Goal: Task Accomplishment & Management: Manage account settings

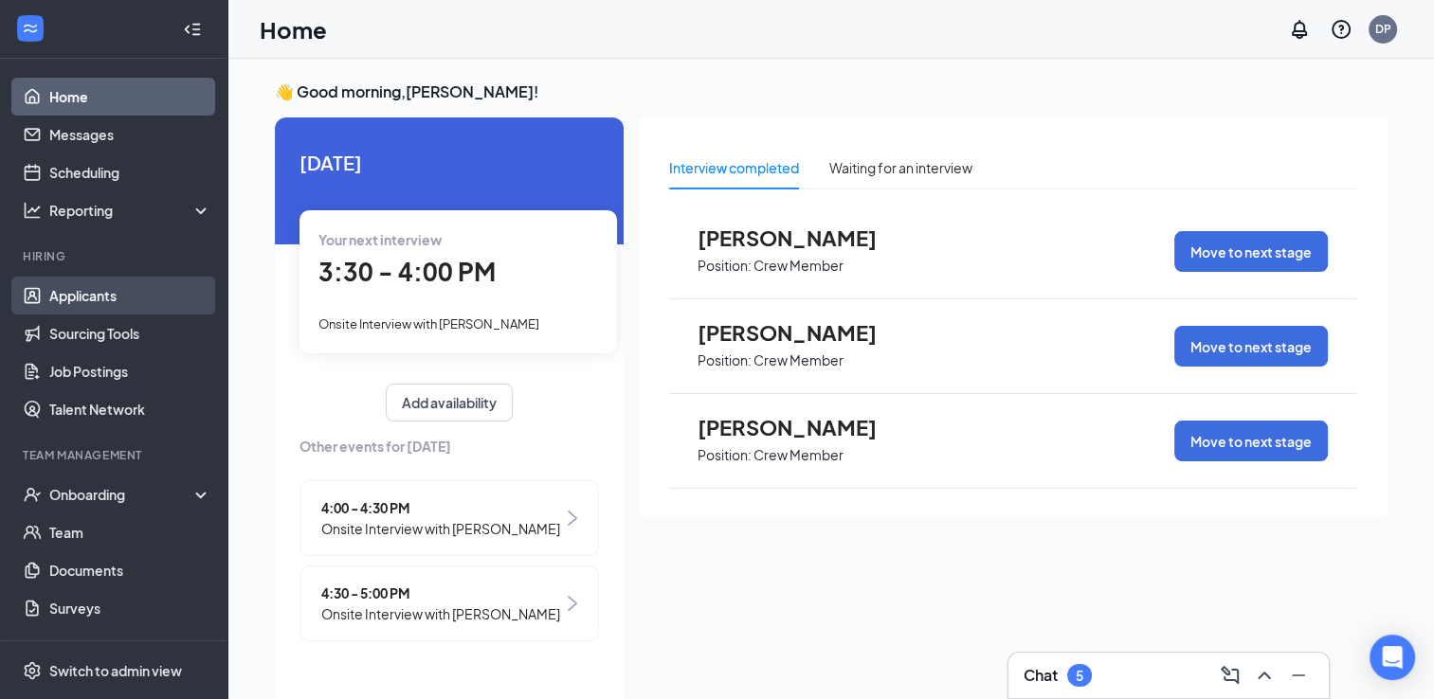
click at [81, 303] on link "Applicants" at bounding box center [130, 296] width 162 height 38
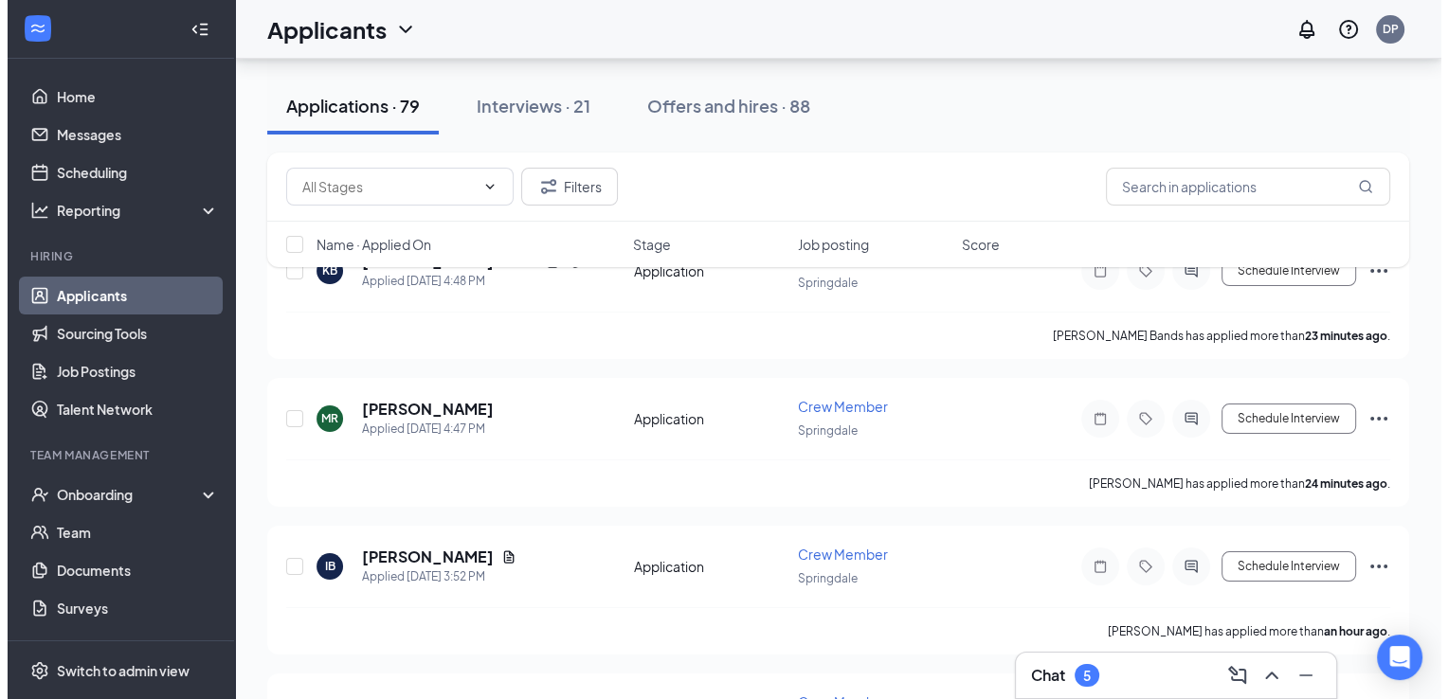
scroll to position [95, 0]
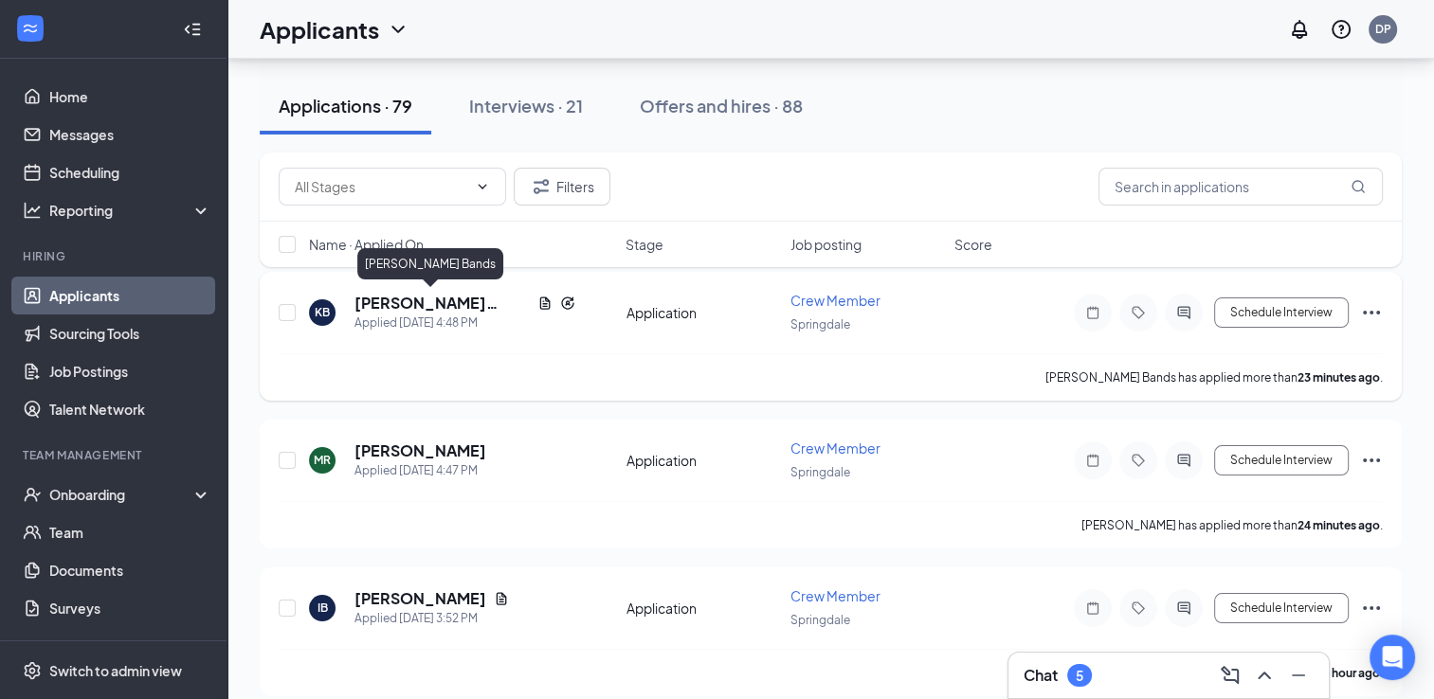
click at [376, 301] on h5 "[PERSON_NAME] Bands" at bounding box center [441, 303] width 175 height 21
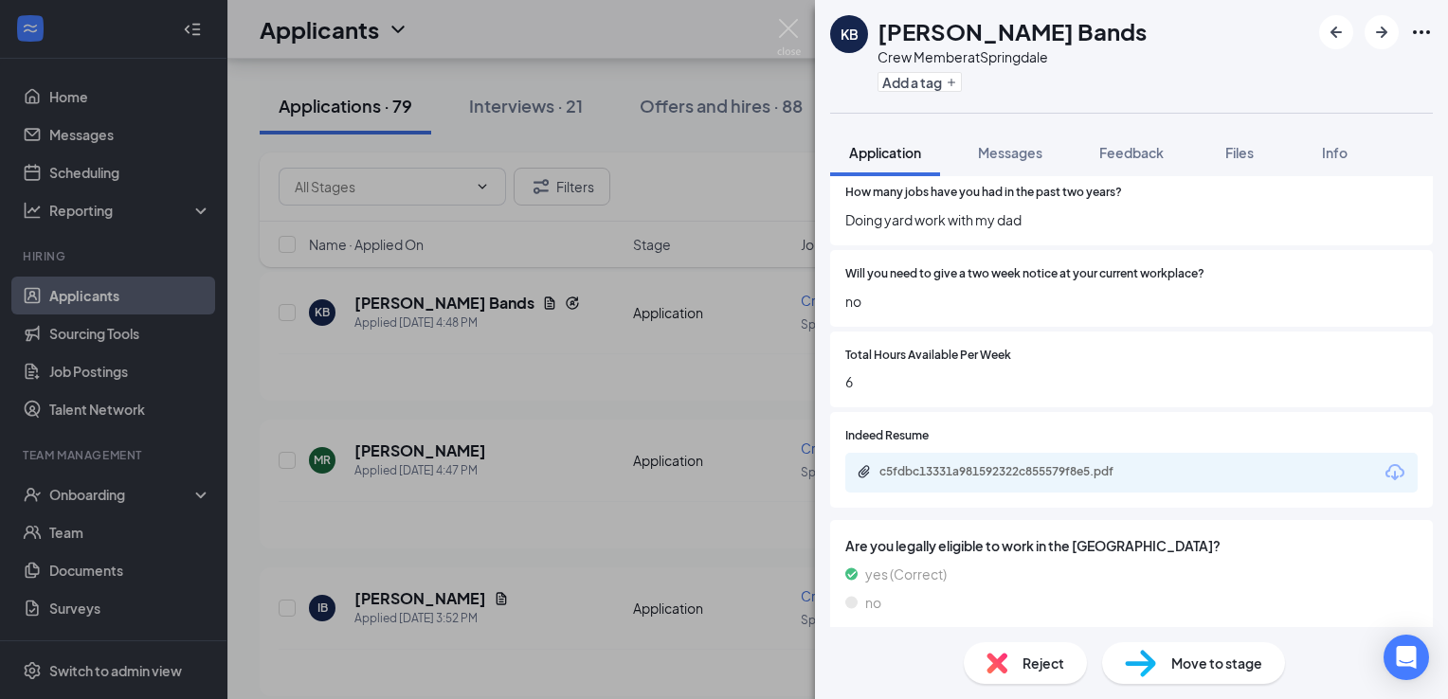
scroll to position [1456, 0]
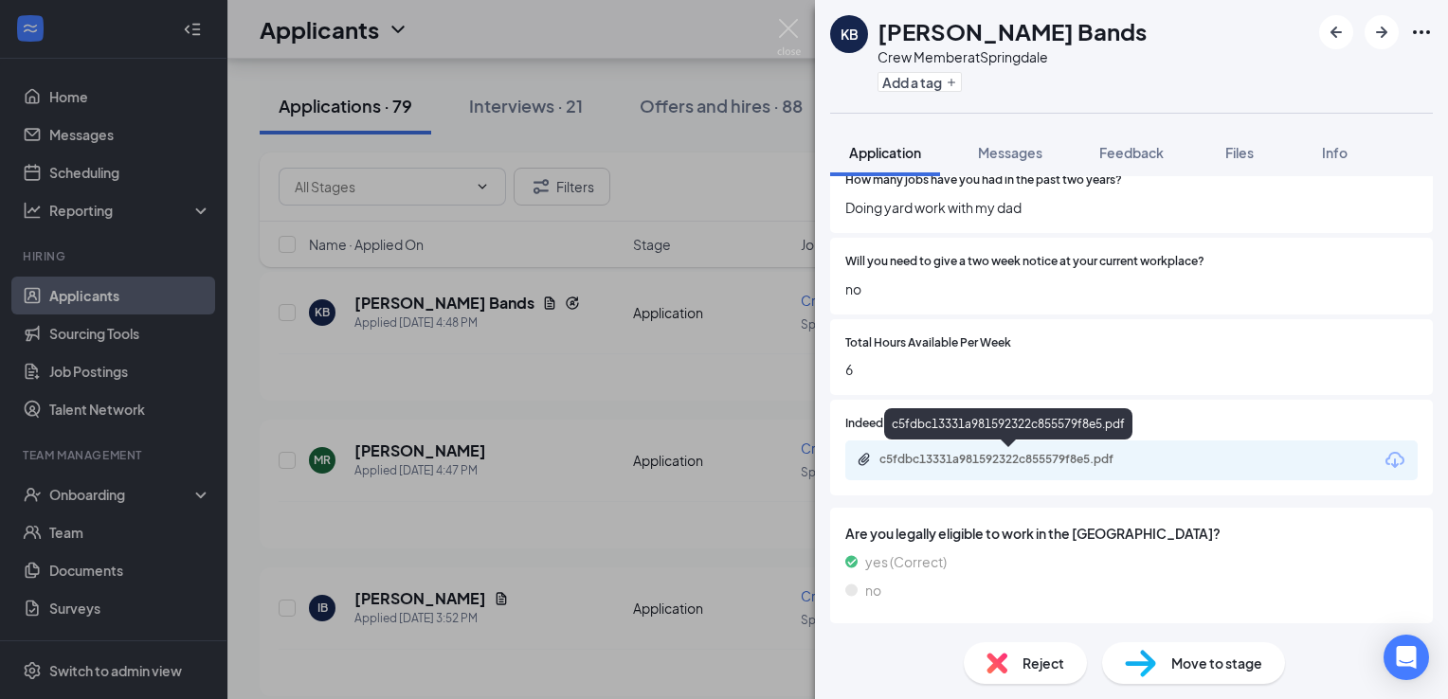
click at [1065, 461] on div "c5fdbc13331a981592322c855579f8e5.pdf" at bounding box center [1011, 459] width 265 height 15
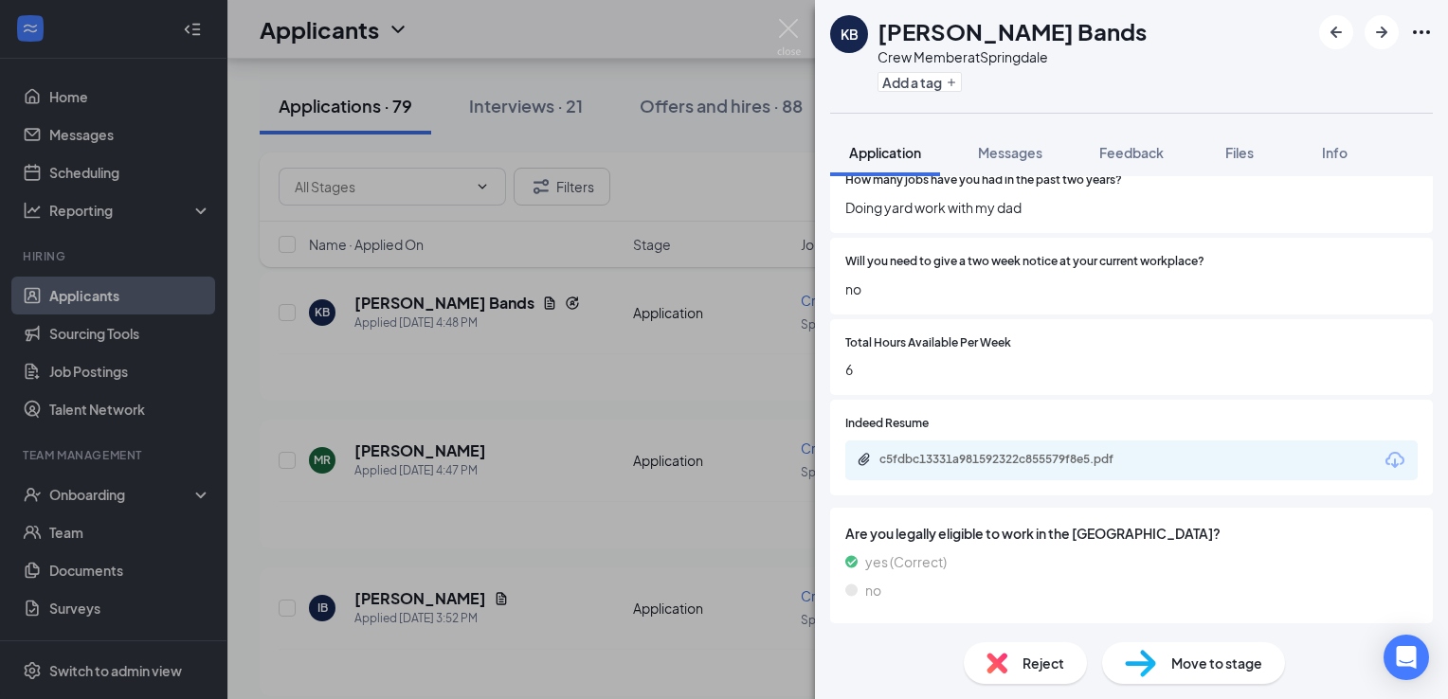
click at [614, 422] on div "KB [PERSON_NAME] Bands Crew Member at [GEOGRAPHIC_DATA] Add a tag Application M…" at bounding box center [724, 349] width 1448 height 699
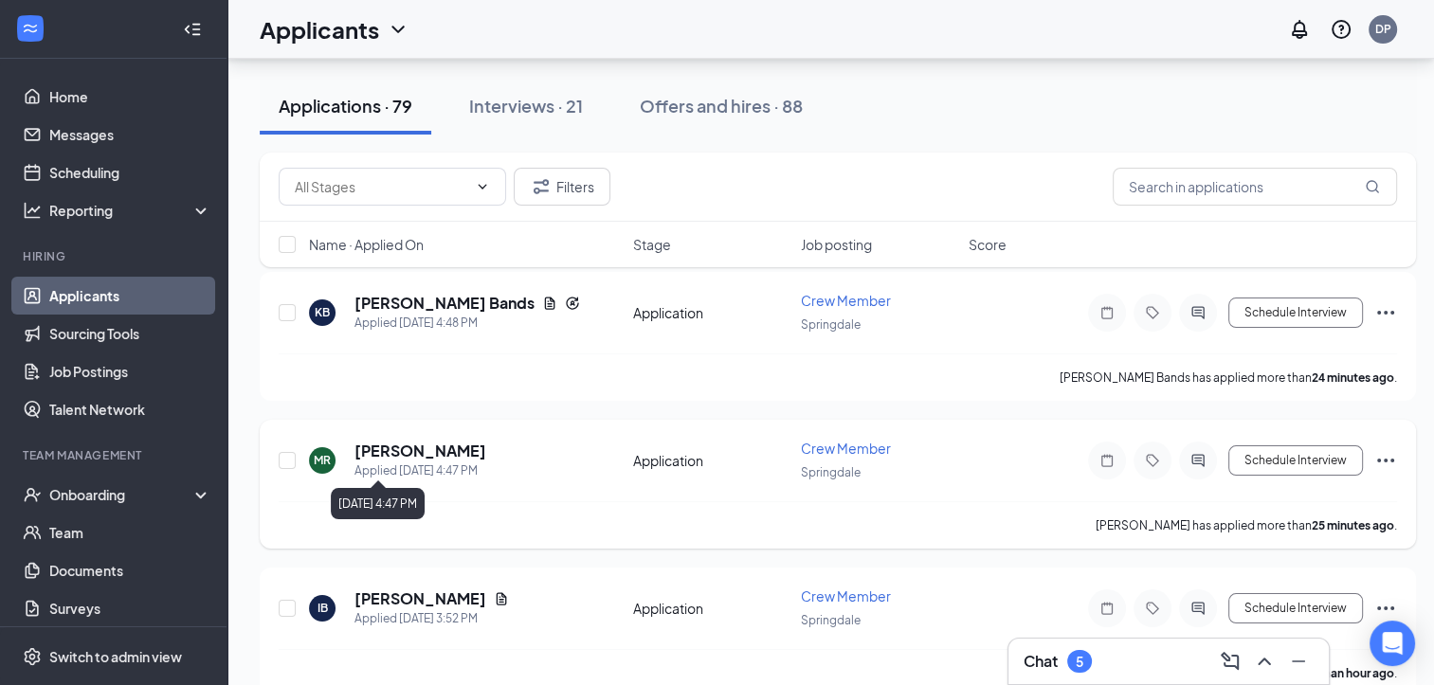
click at [451, 461] on div "Applied [DATE] 4:47 PM" at bounding box center [420, 470] width 132 height 19
click at [453, 455] on h5 "[PERSON_NAME]" at bounding box center [420, 451] width 132 height 21
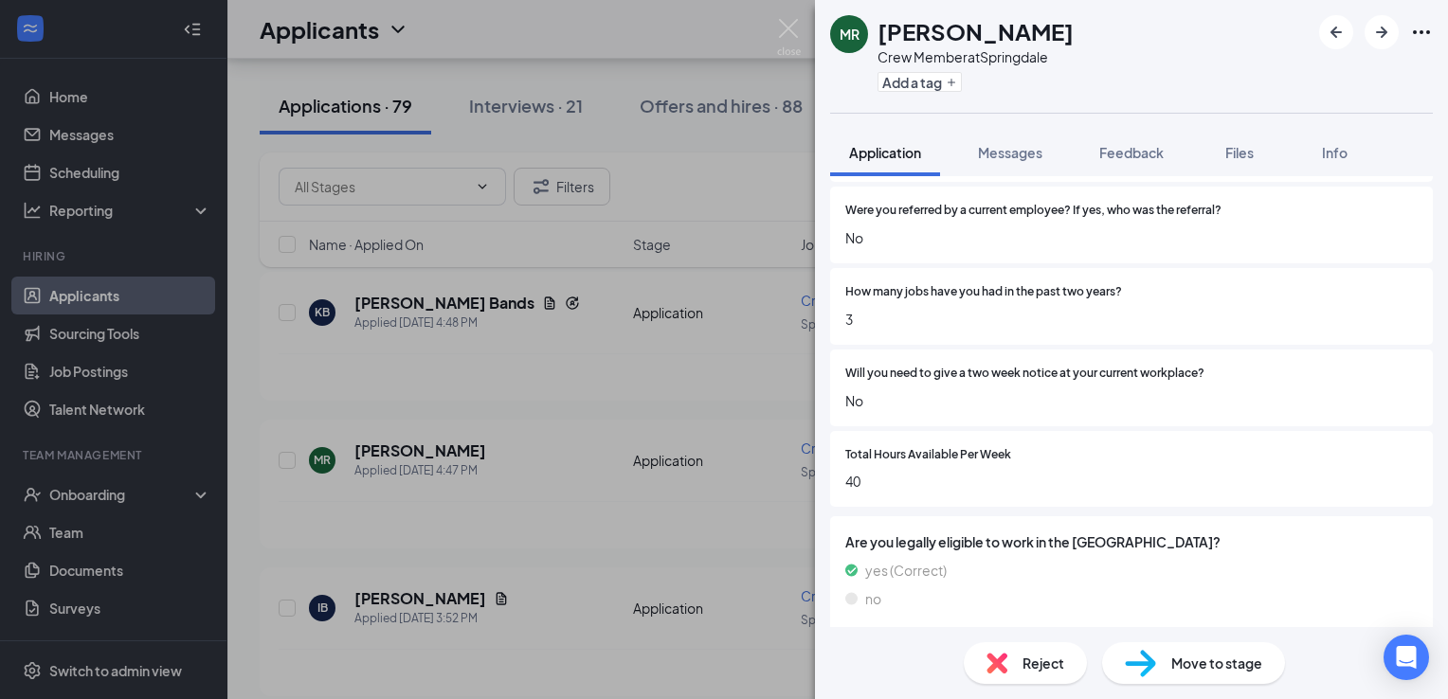
scroll to position [1300, 0]
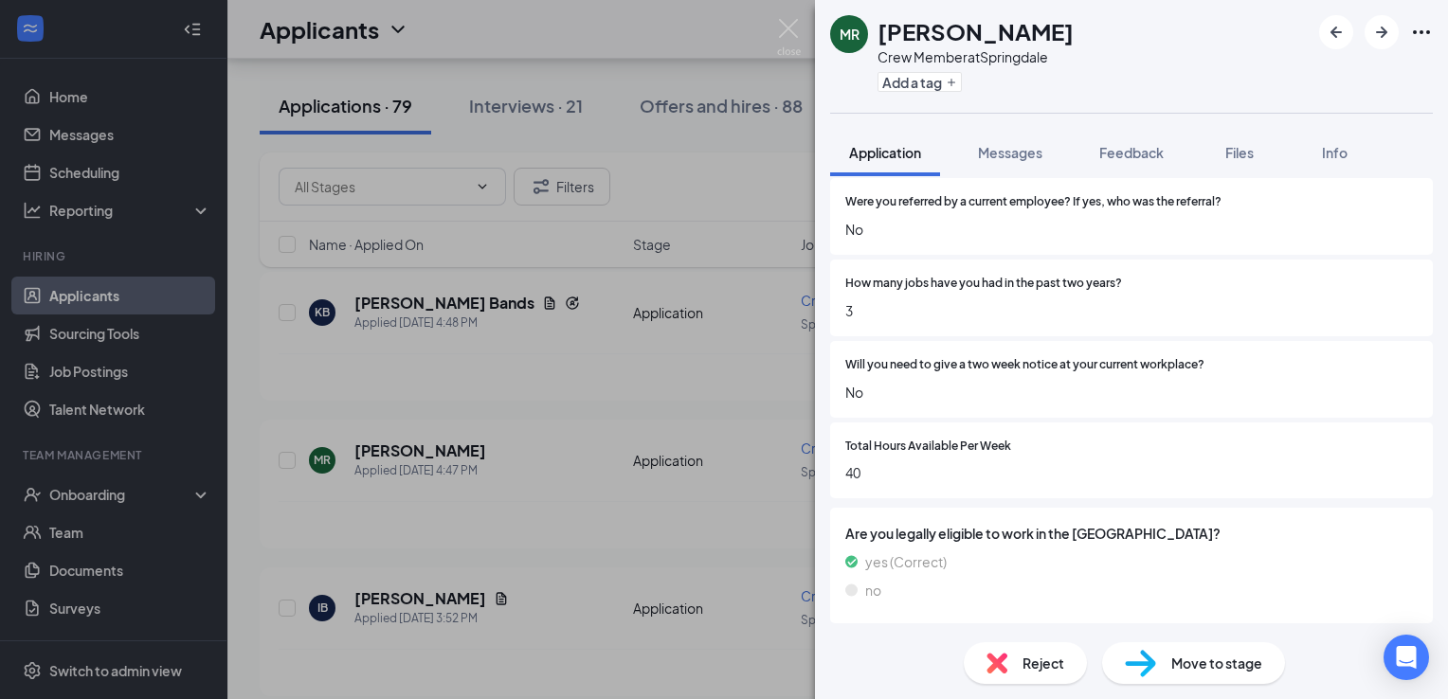
click at [1199, 657] on span "Move to stage" at bounding box center [1216, 663] width 91 height 21
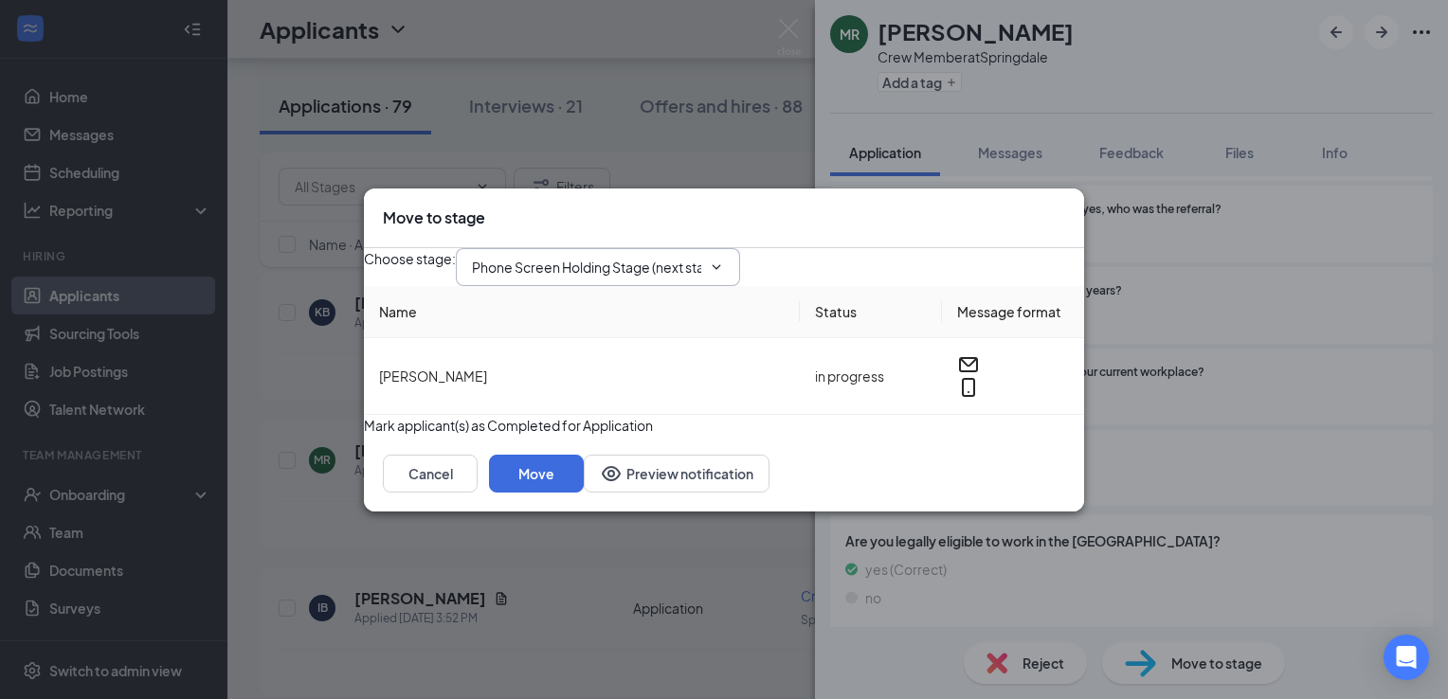
click at [724, 260] on icon "ChevronDown" at bounding box center [716, 267] width 15 height 15
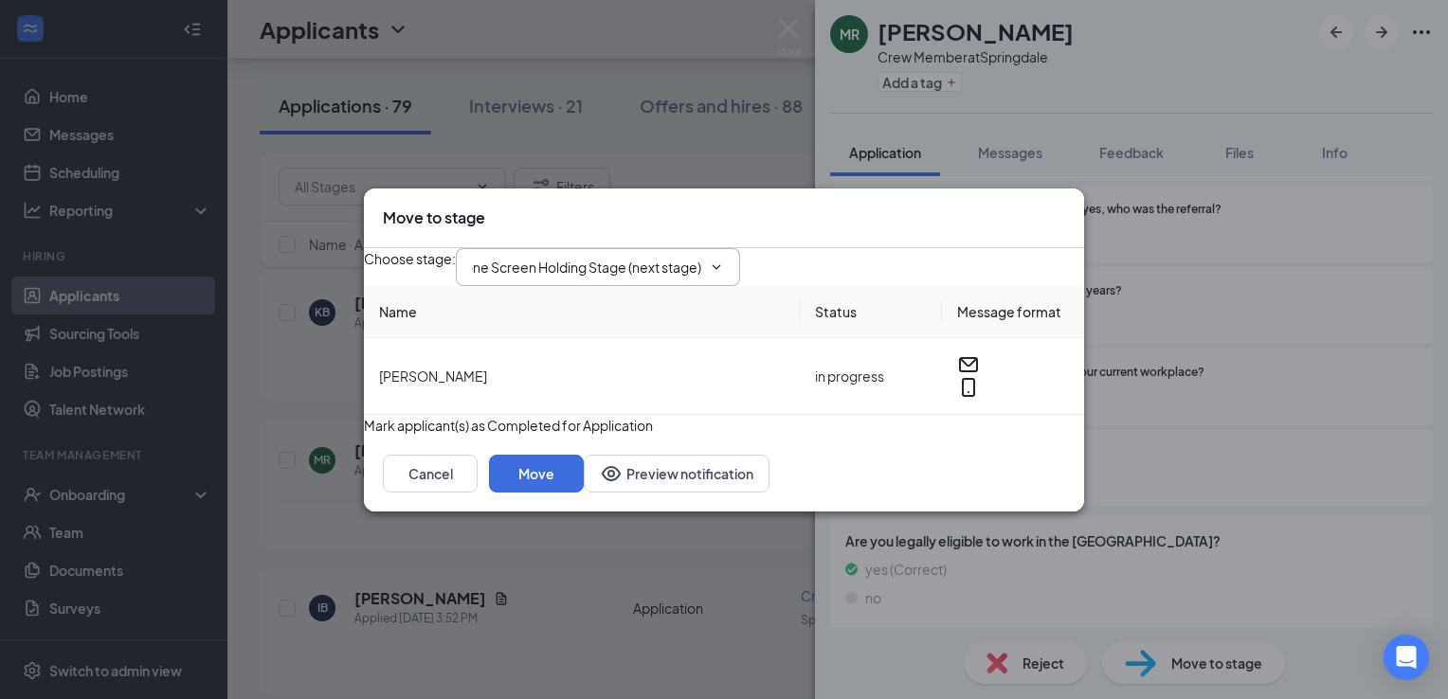
scroll to position [0, 27]
click at [683, 257] on input "Phone Screen Holding Stage (next stage)" at bounding box center [586, 267] width 229 height 21
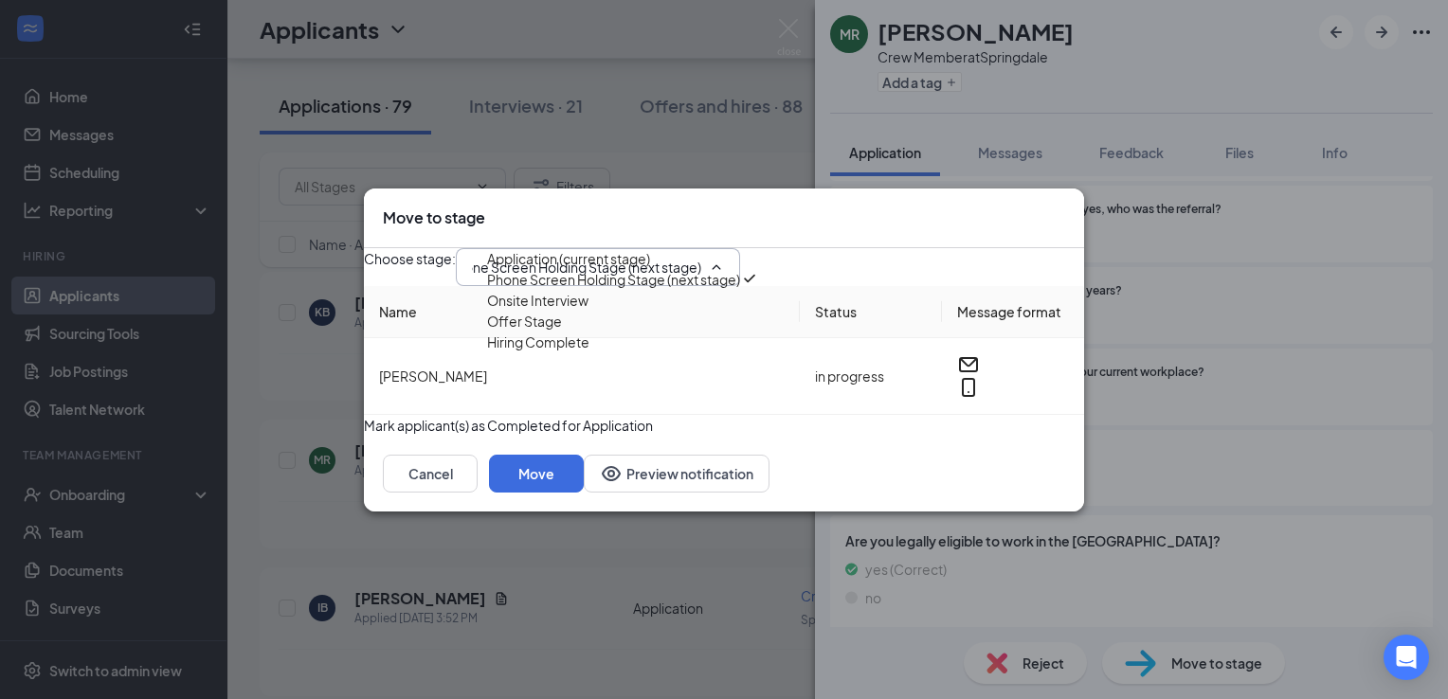
click at [589, 353] on div "Hiring Complete" at bounding box center [538, 342] width 102 height 21
type input "Hiring Complete"
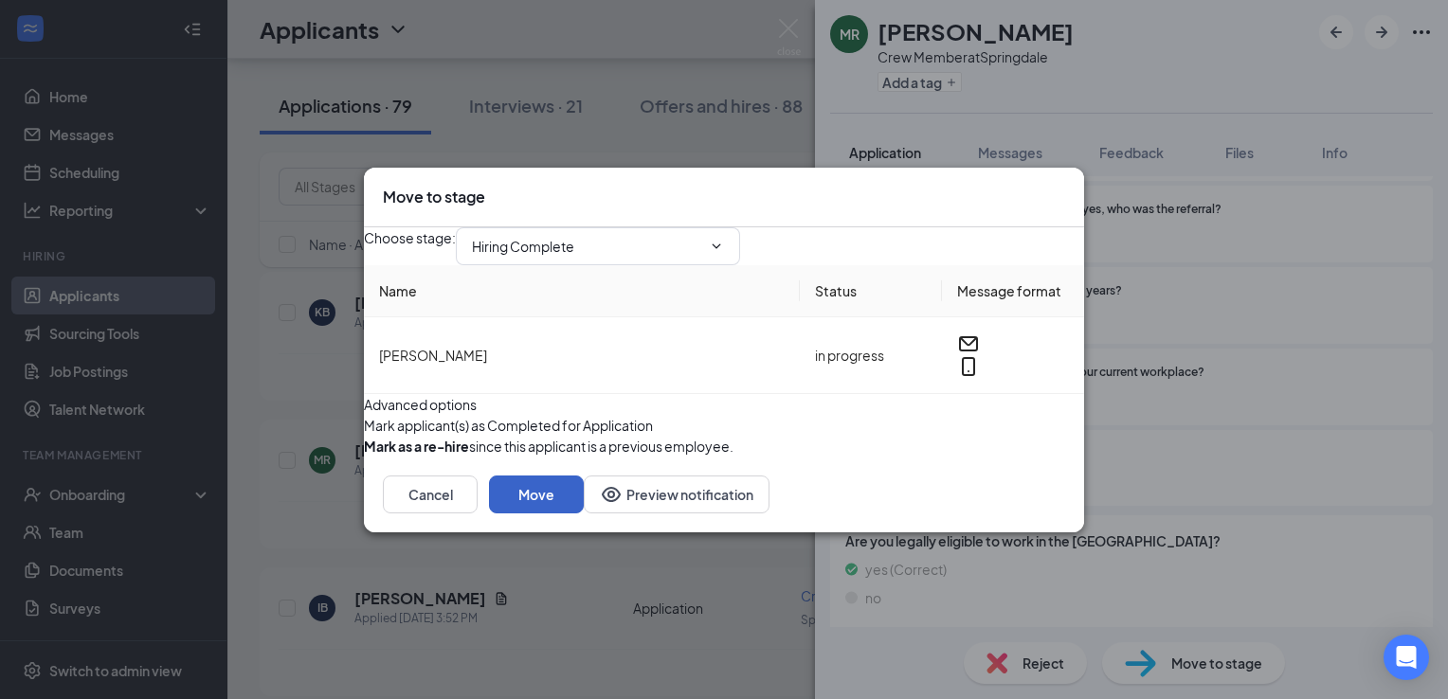
click at [584, 514] on button "Move" at bounding box center [536, 495] width 95 height 38
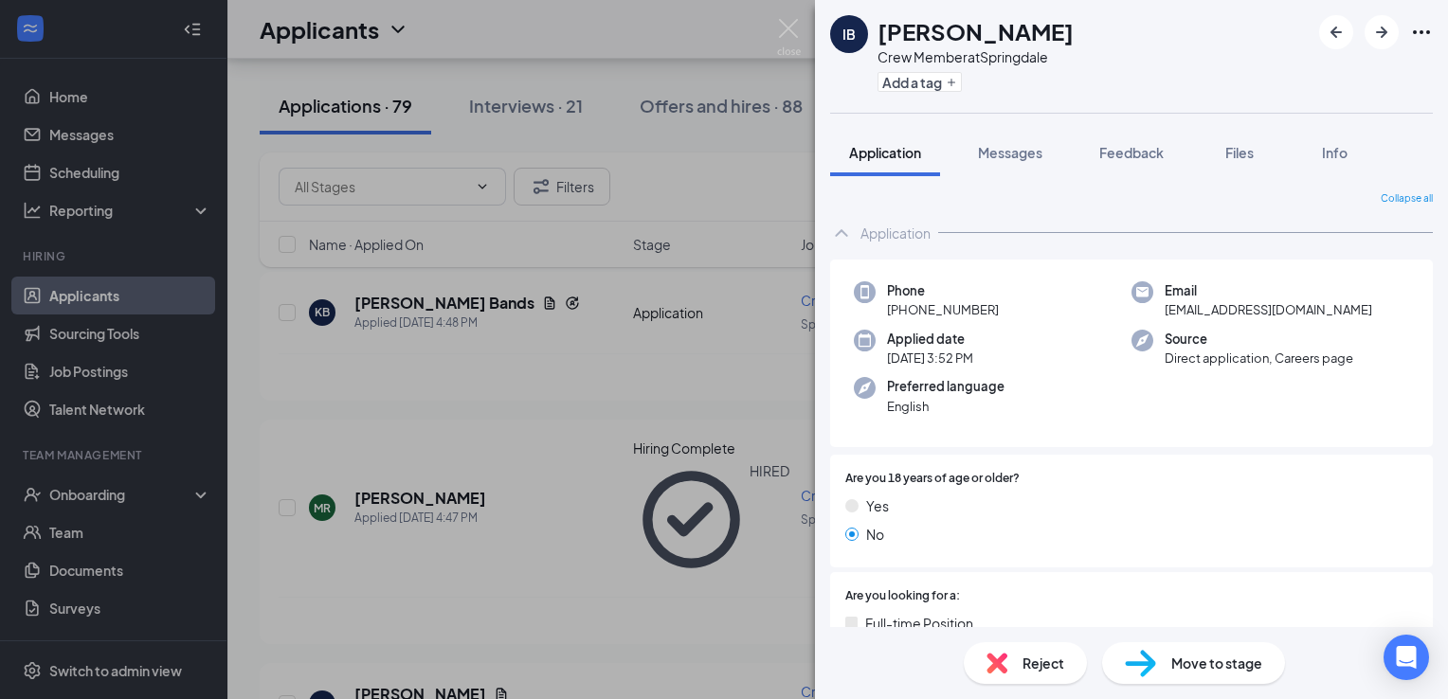
click at [659, 150] on div "IB [PERSON_NAME] Crew Member at [GEOGRAPHIC_DATA] Add a tag Application Message…" at bounding box center [724, 349] width 1448 height 699
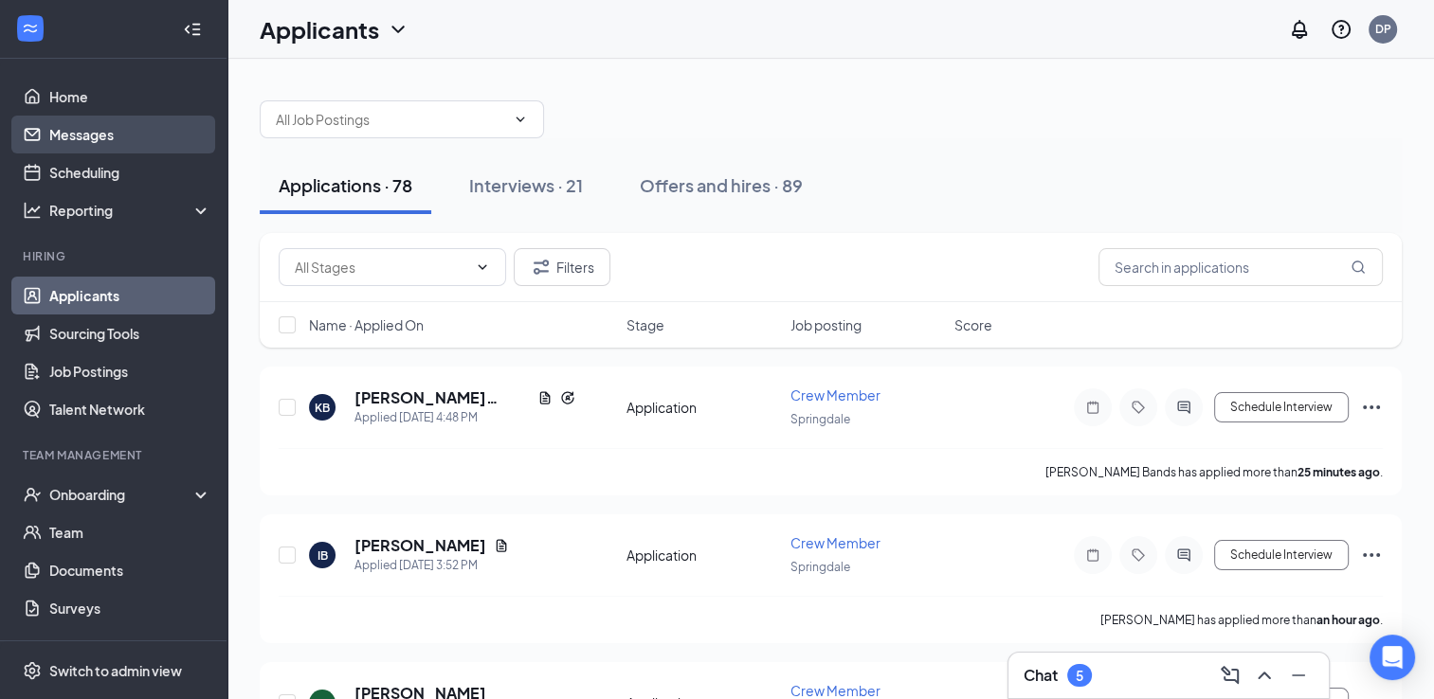
click at [123, 133] on link "Messages" at bounding box center [130, 135] width 162 height 38
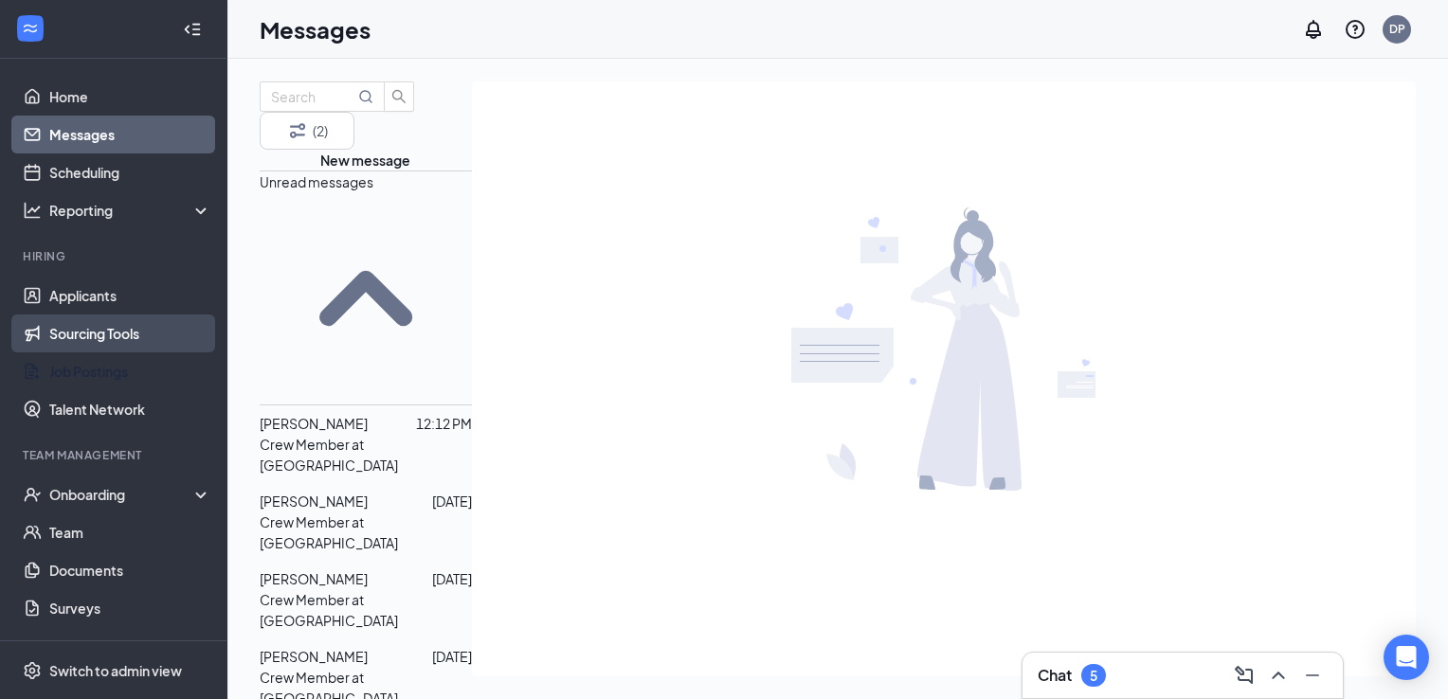
click at [118, 345] on link "Sourcing Tools" at bounding box center [130, 334] width 162 height 38
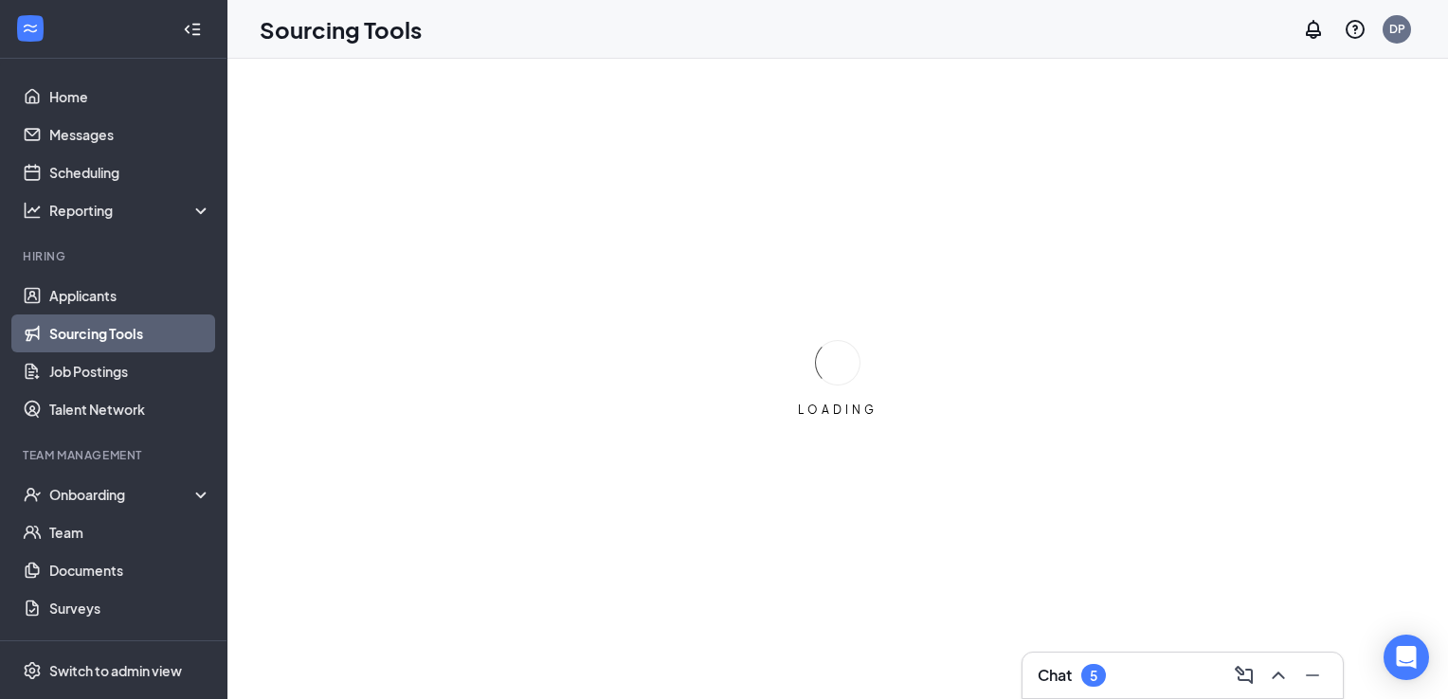
click at [118, 335] on link "Sourcing Tools" at bounding box center [130, 334] width 162 height 38
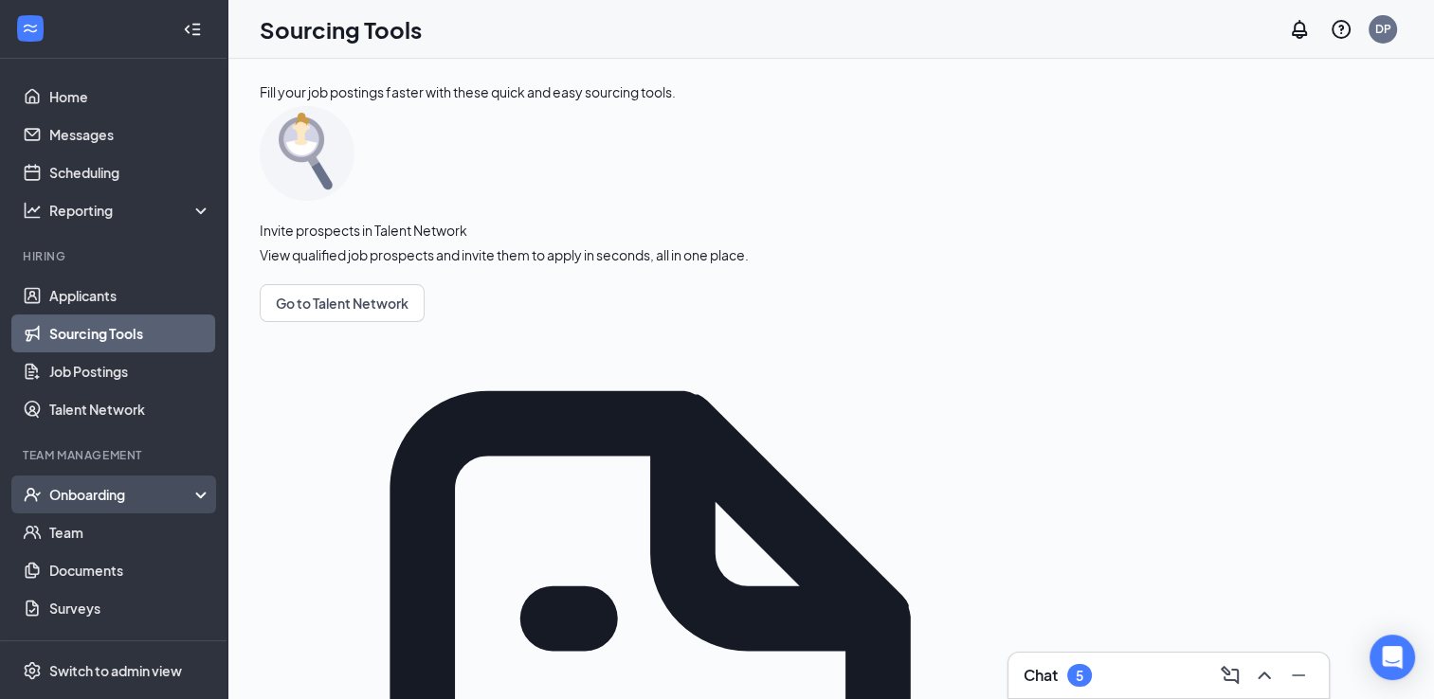
click at [83, 484] on div "Onboarding" at bounding box center [113, 495] width 227 height 38
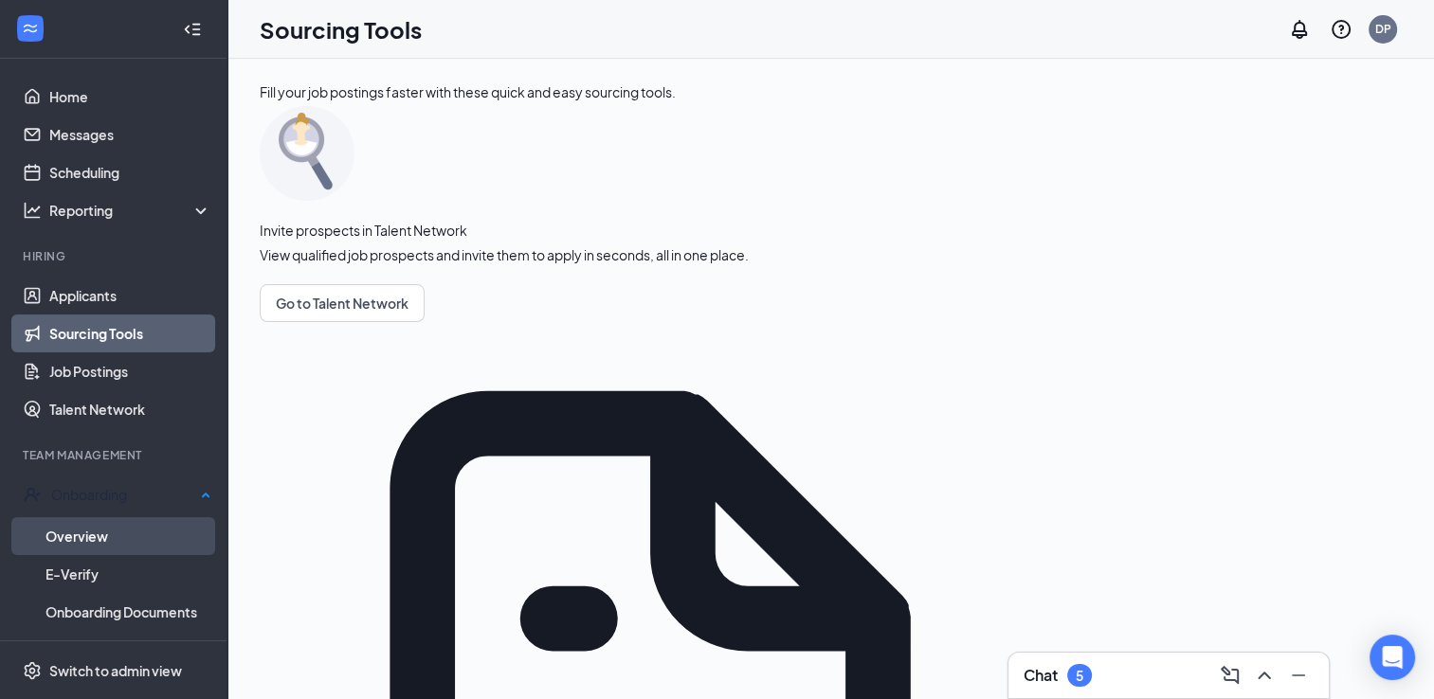
click at [94, 529] on link "Overview" at bounding box center [128, 536] width 166 height 38
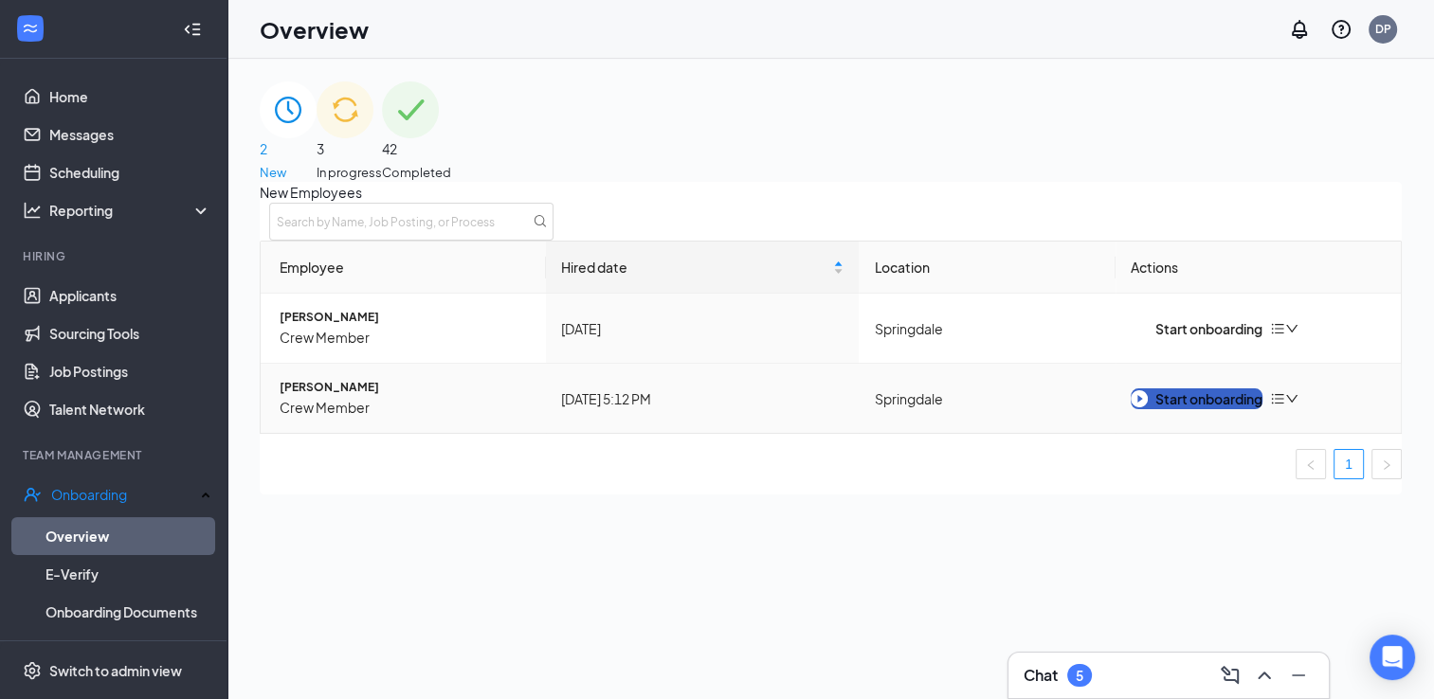
click at [1239, 409] on div "Start onboarding" at bounding box center [1197, 399] width 132 height 21
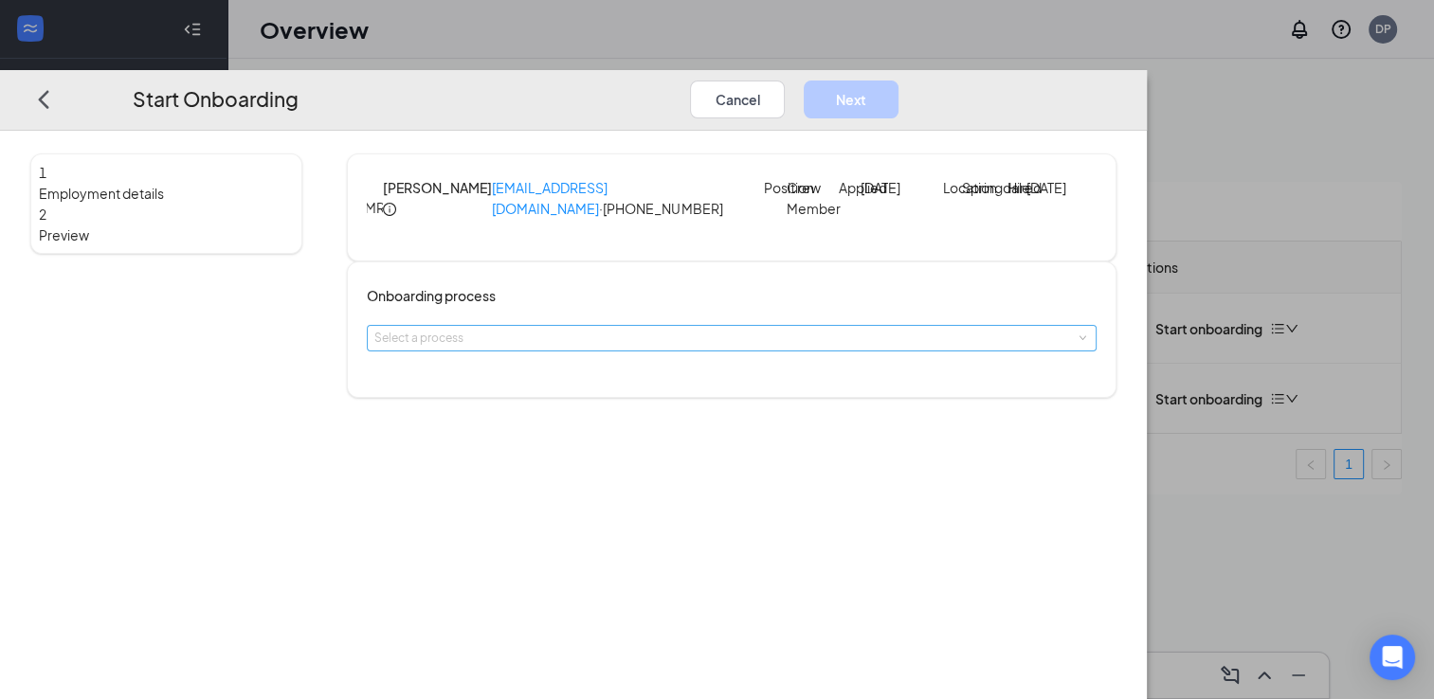
click at [781, 348] on div "Select a process" at bounding box center [727, 338] width 706 height 19
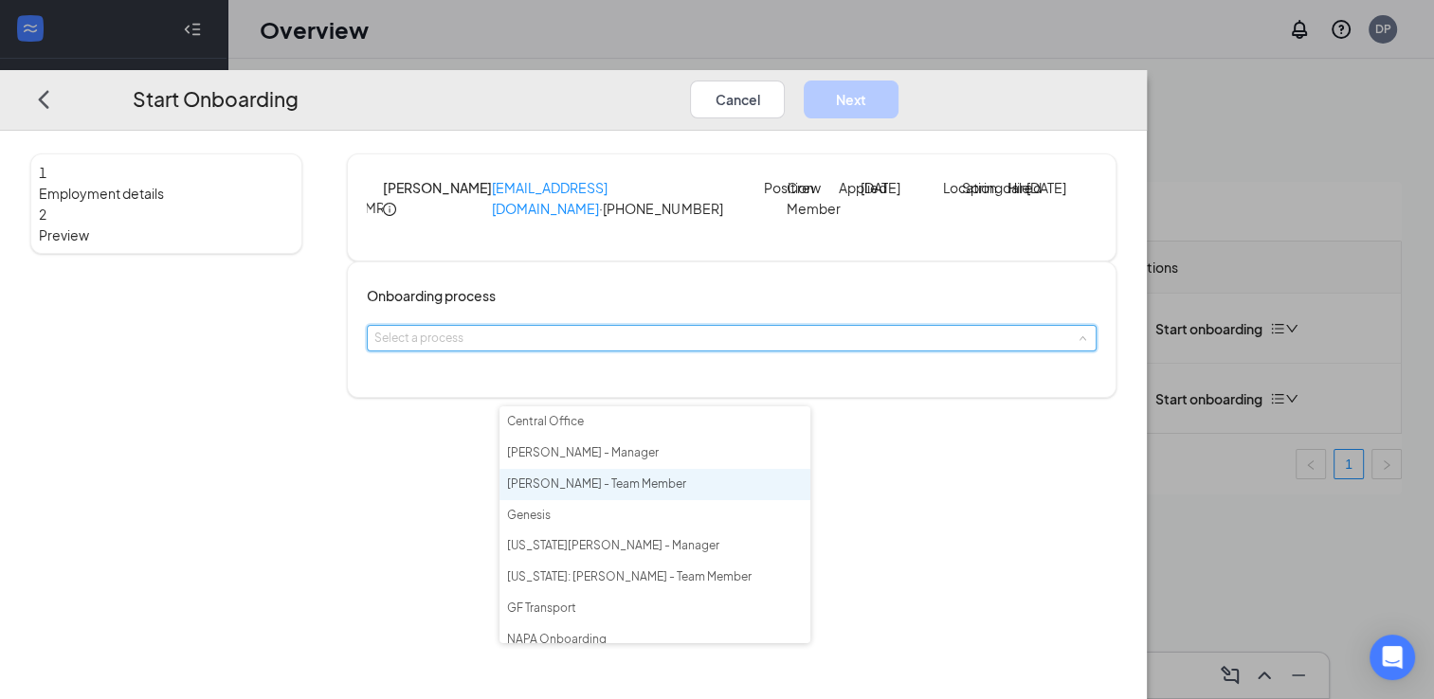
click at [690, 483] on li "[PERSON_NAME] - Team Member" at bounding box center [654, 484] width 311 height 31
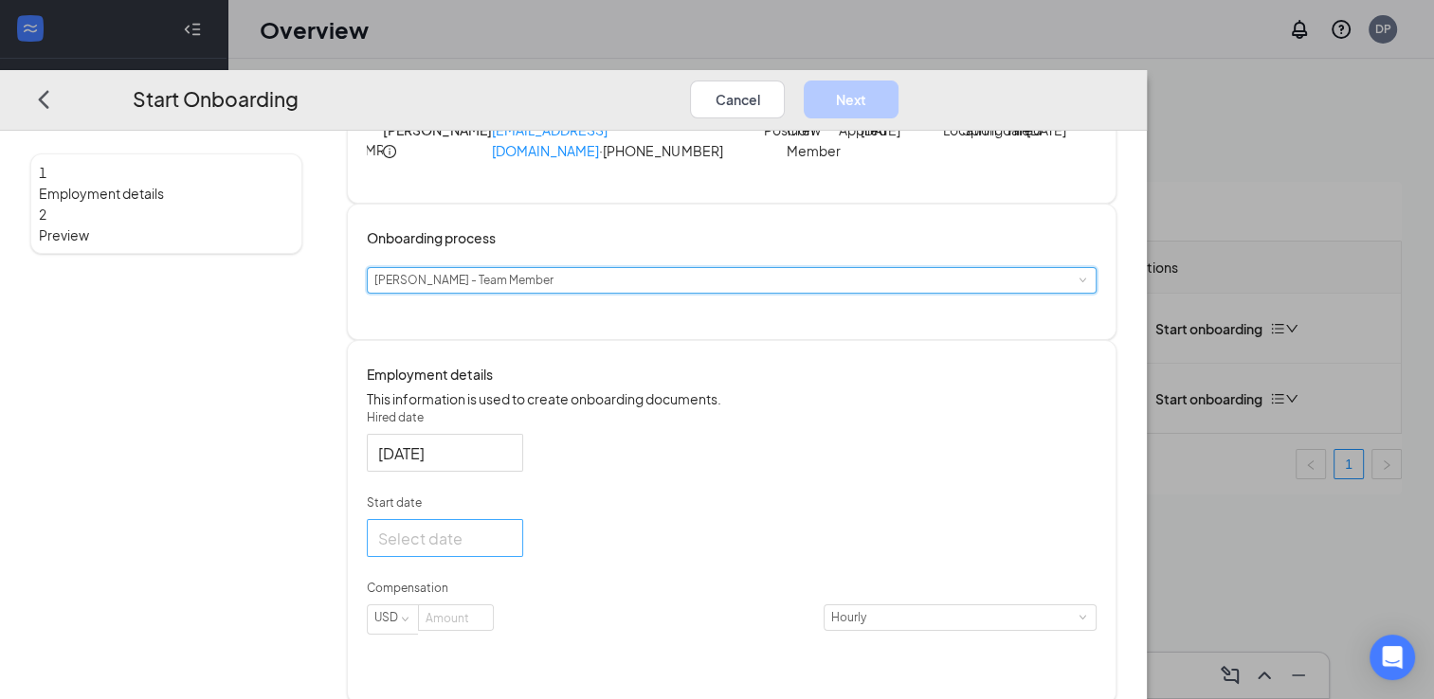
scroll to position [121, 0]
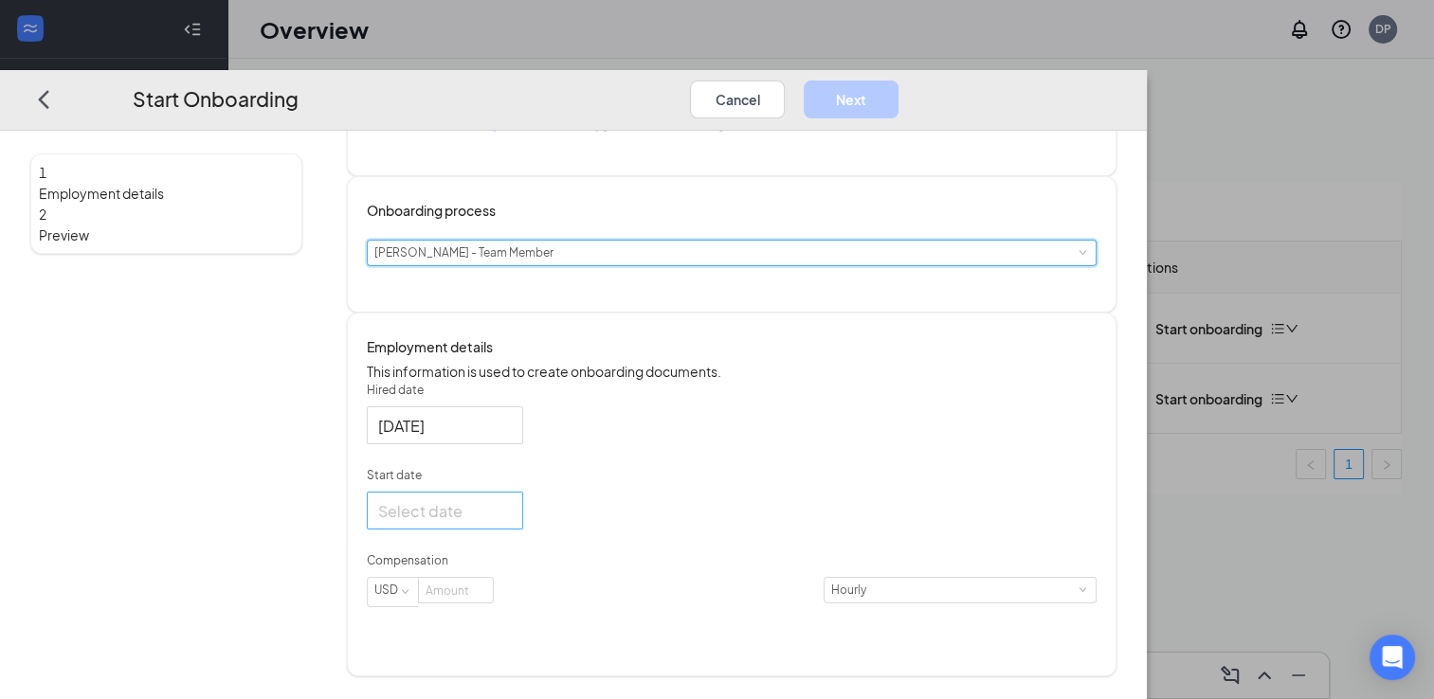
click at [512, 522] on div at bounding box center [445, 510] width 134 height 24
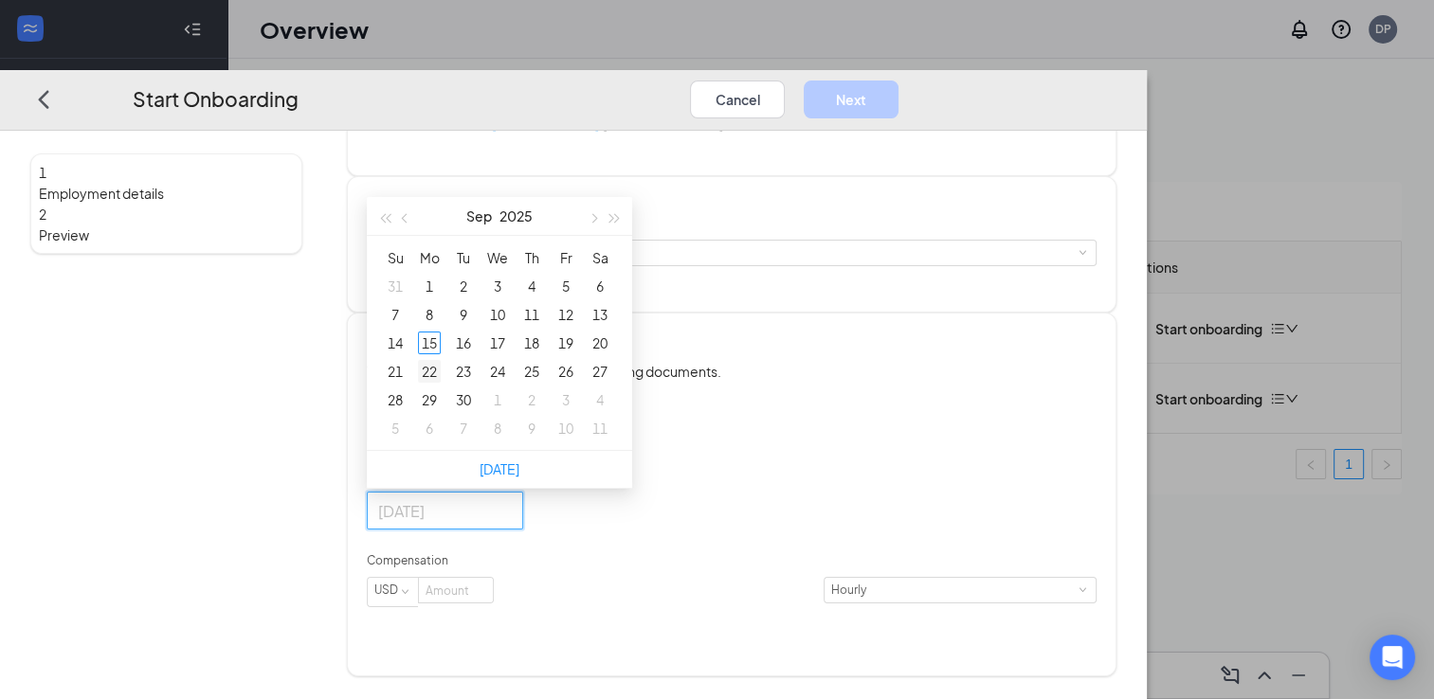
type input "[DATE]"
click at [441, 383] on div "22" at bounding box center [429, 371] width 23 height 23
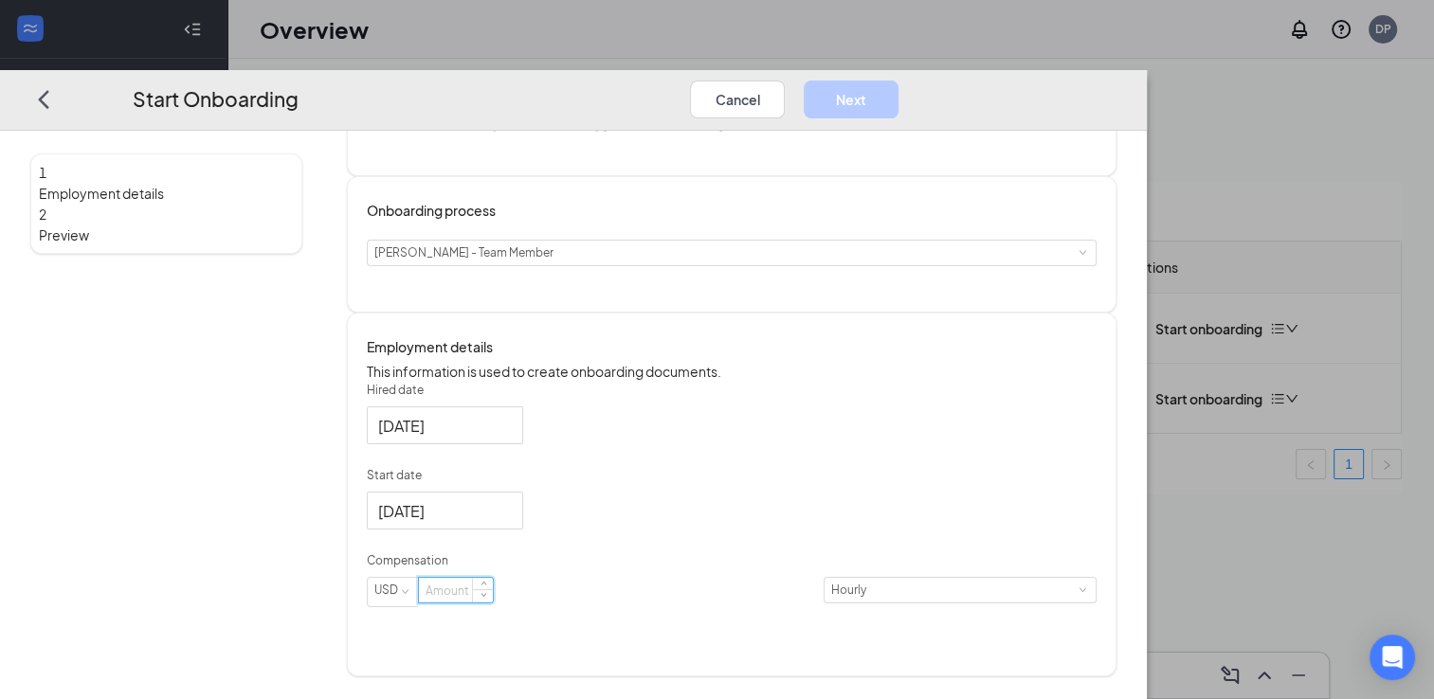
click at [493, 603] on input at bounding box center [456, 590] width 74 height 25
type input "14.5"
click at [898, 80] on button "Next" at bounding box center [851, 99] width 95 height 38
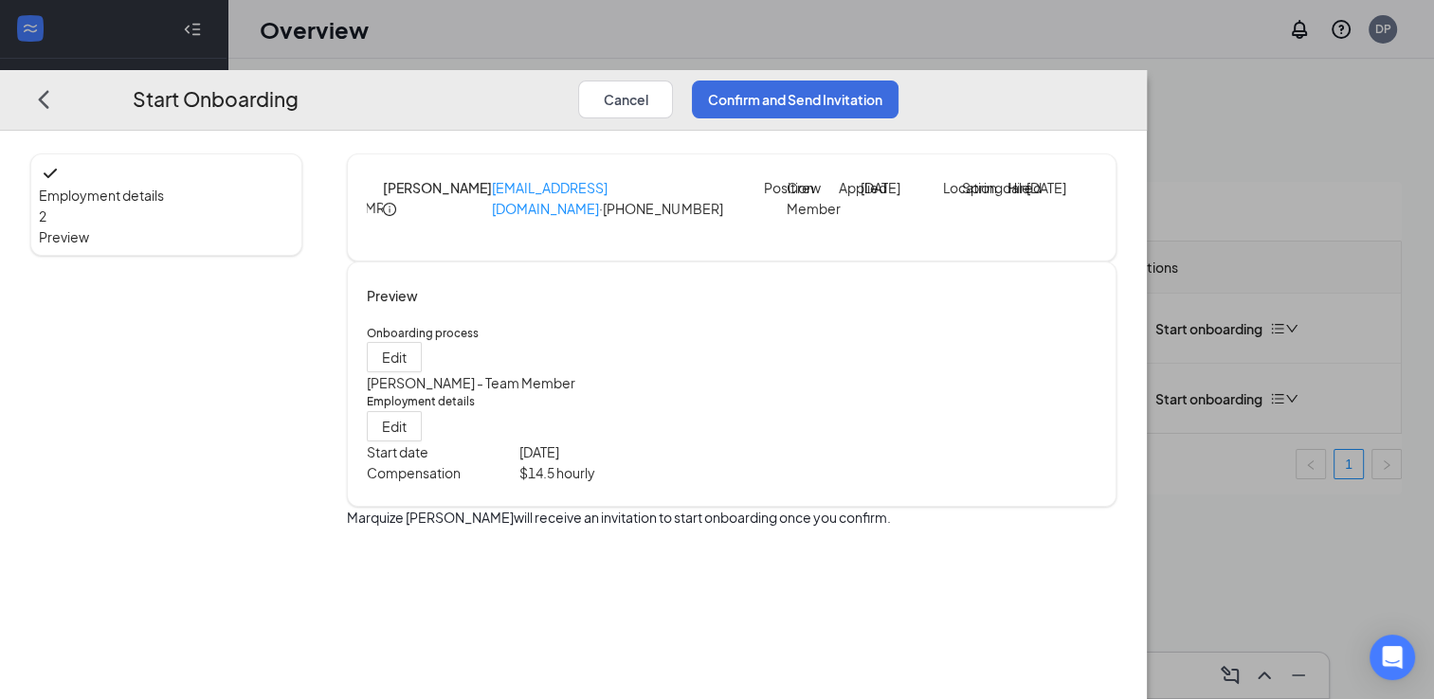
scroll to position [0, 0]
click at [407, 436] on span "Edit" at bounding box center [394, 425] width 25 height 21
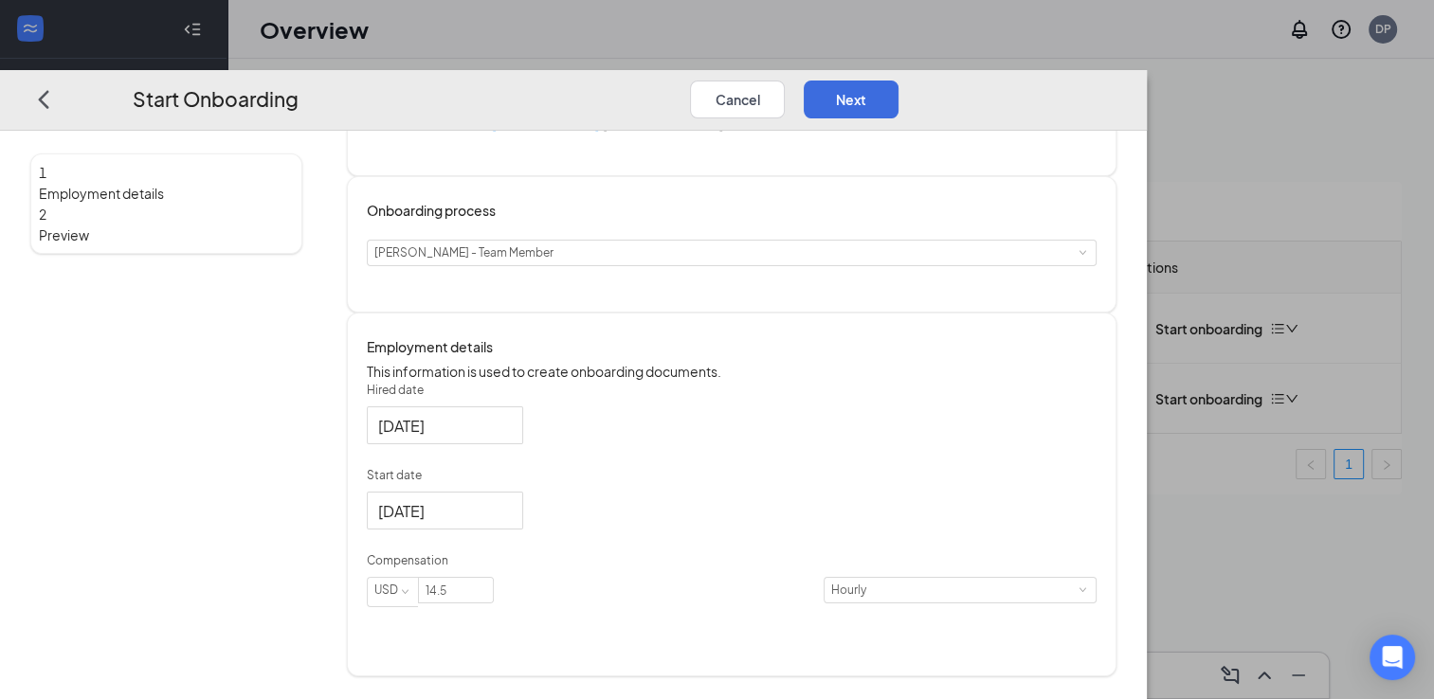
scroll to position [121, 0]
click at [512, 522] on div at bounding box center [445, 510] width 134 height 24
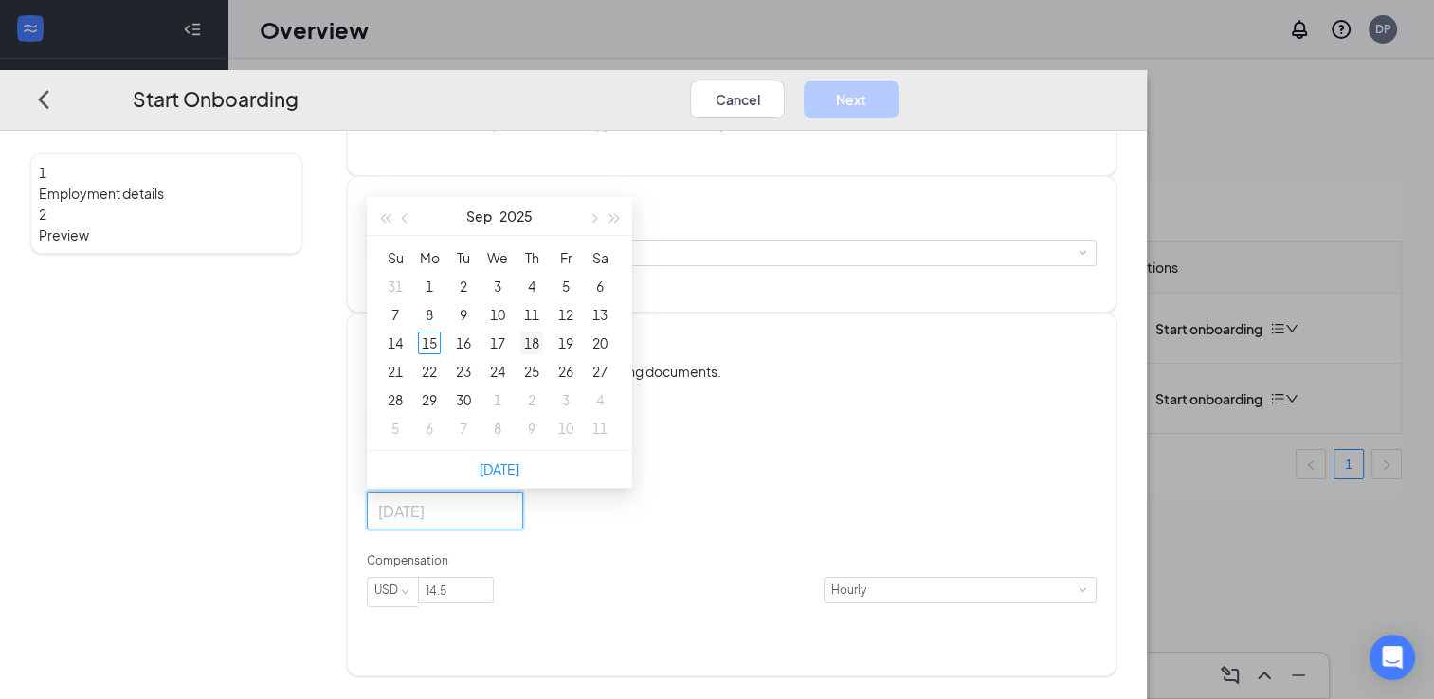
type input "[DATE]"
click at [543, 354] on div "18" at bounding box center [531, 343] width 23 height 23
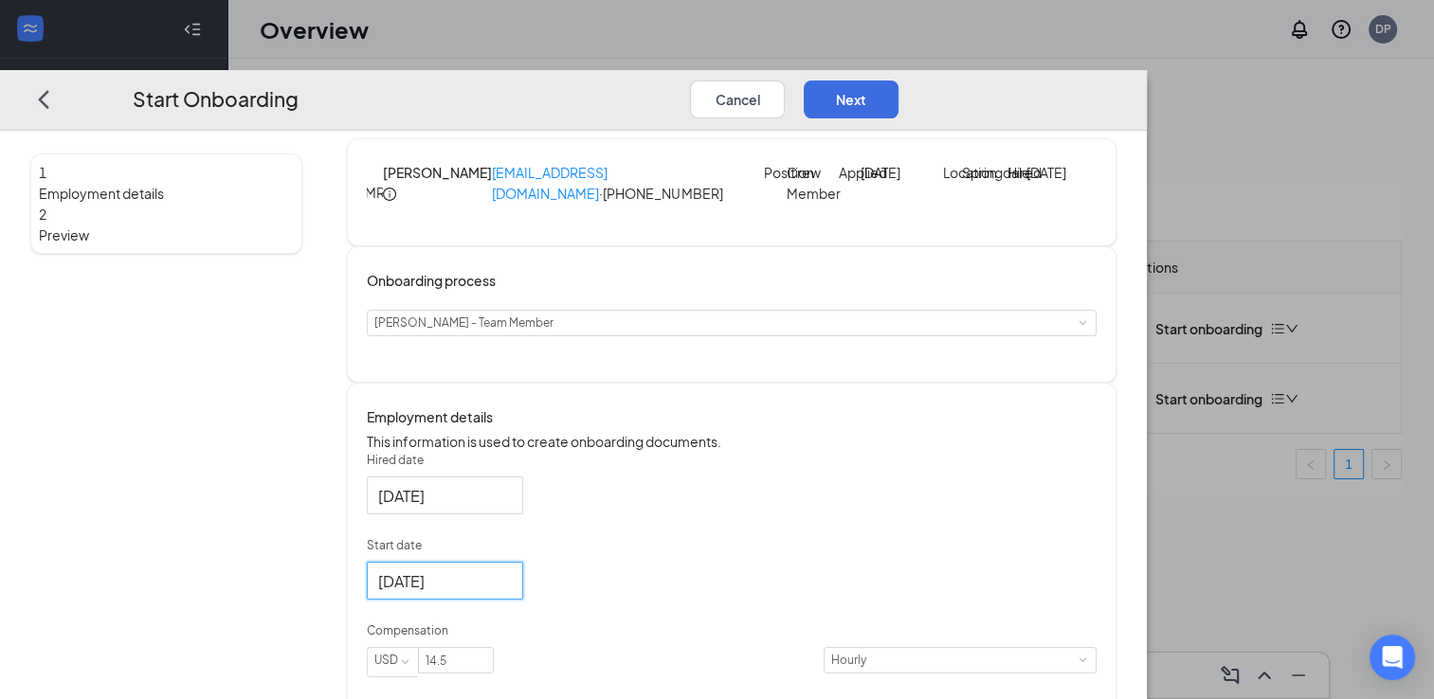
scroll to position [0, 0]
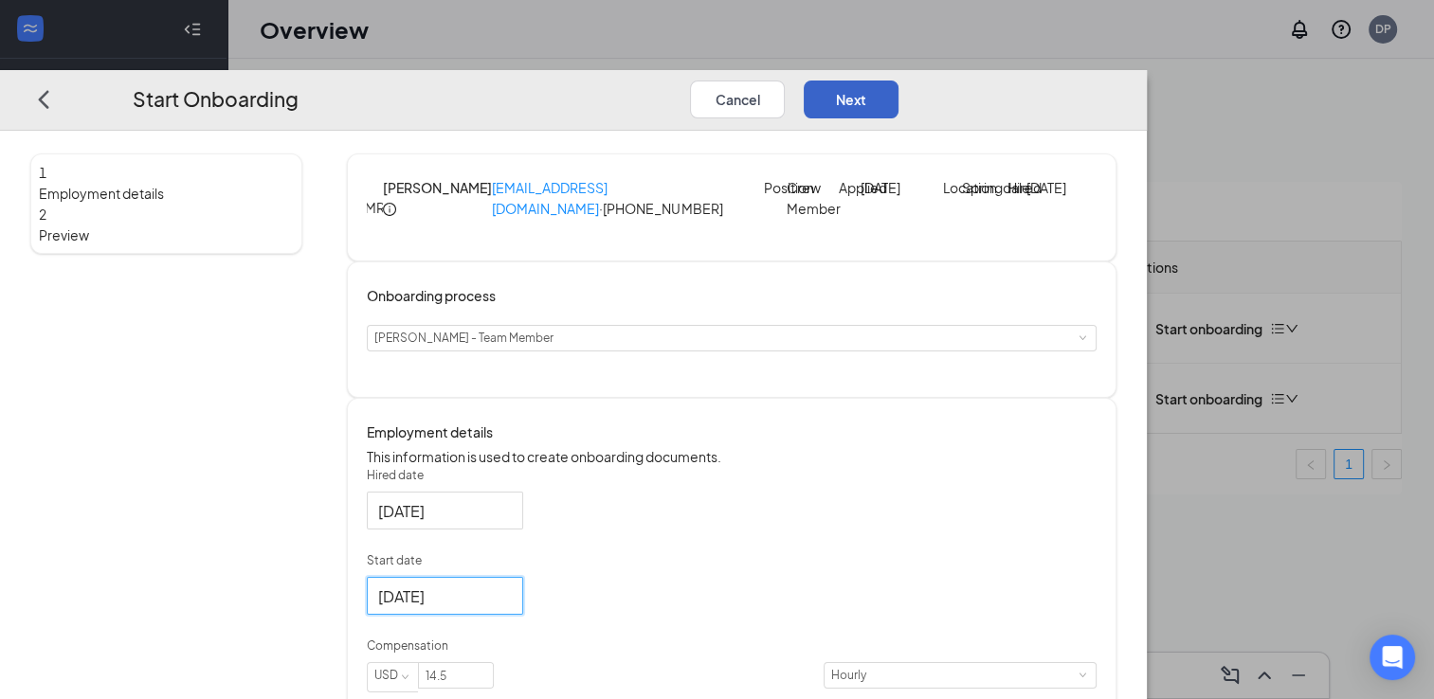
click at [898, 80] on button "Next" at bounding box center [851, 99] width 95 height 38
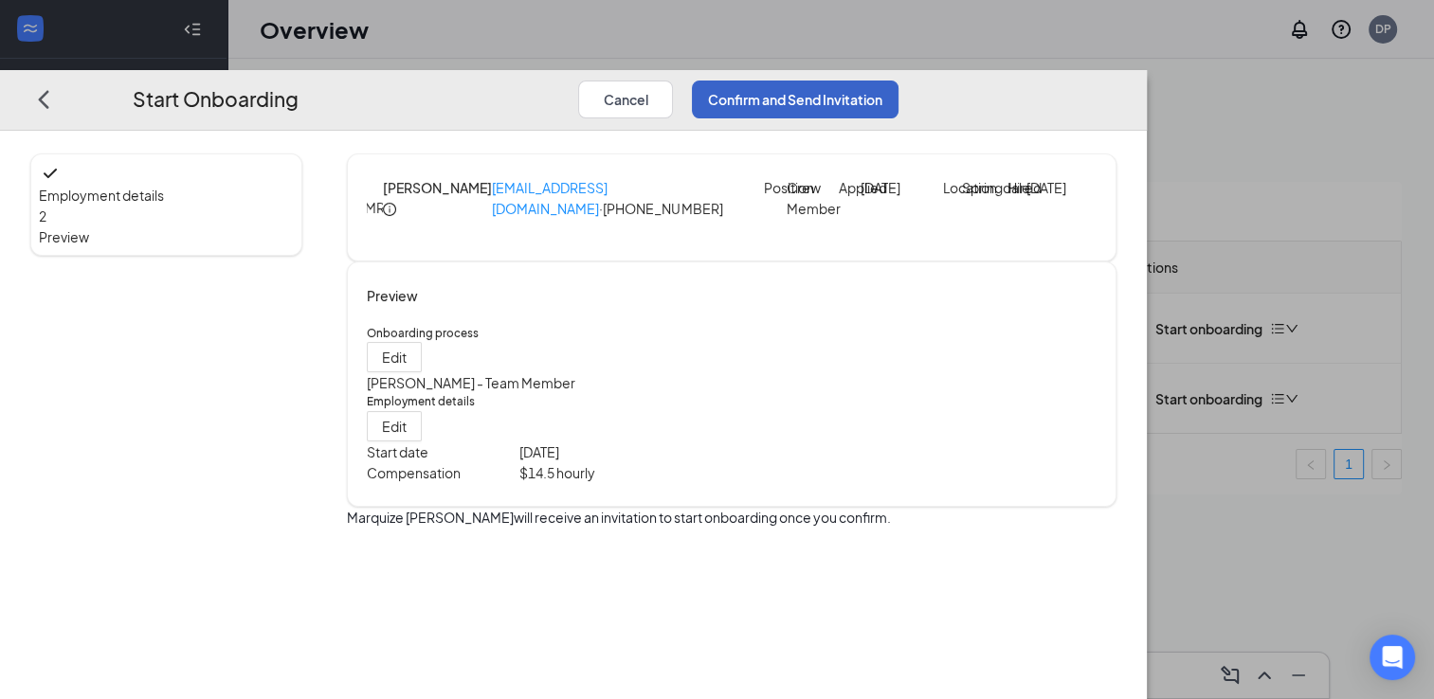
click at [898, 80] on button "Confirm and Send Invitation" at bounding box center [795, 99] width 207 height 38
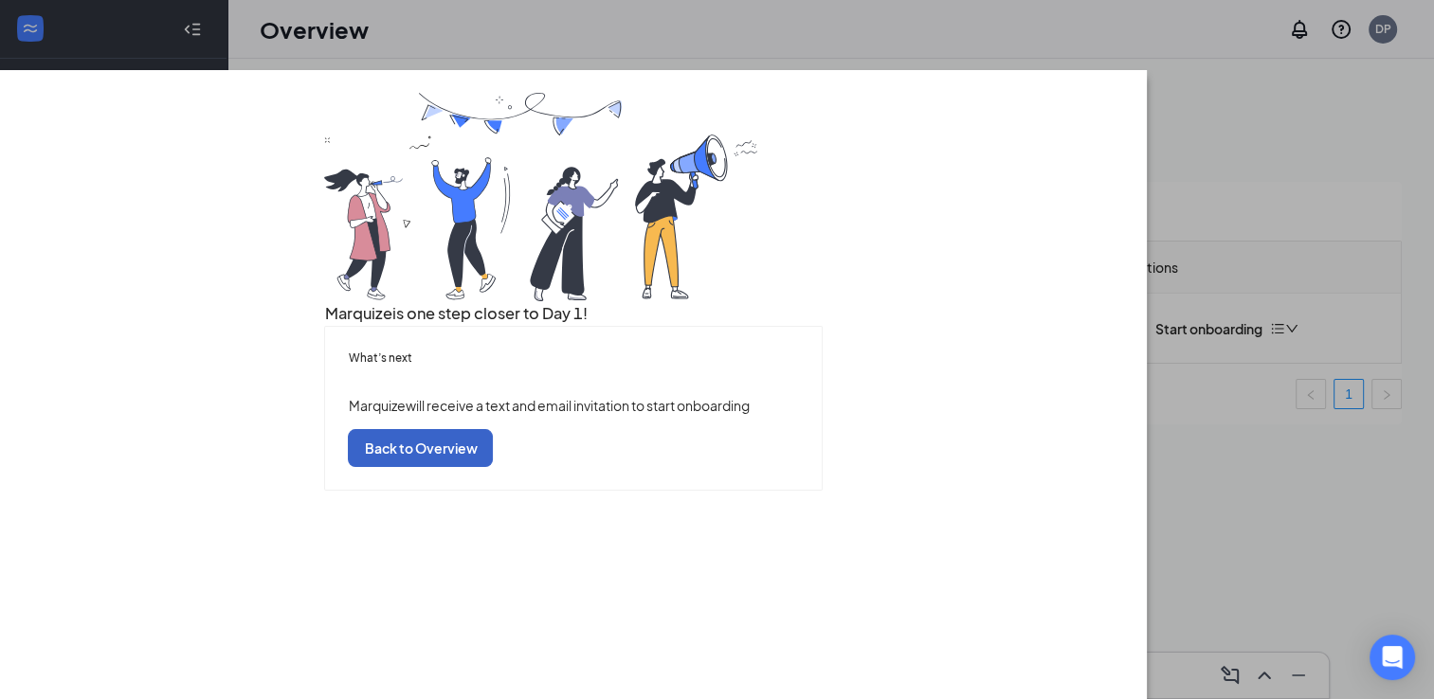
click at [493, 467] on button "Back to Overview" at bounding box center [420, 448] width 145 height 38
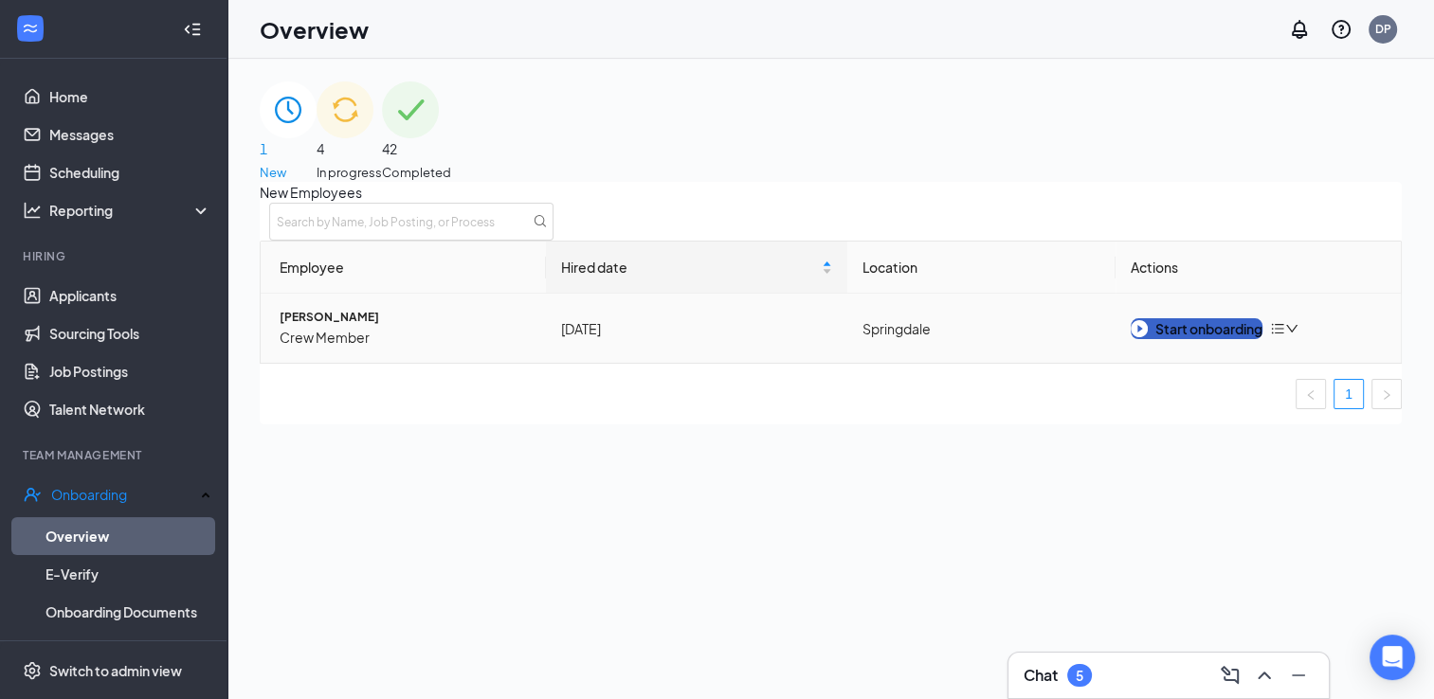
click at [1209, 339] on button "Start onboarding" at bounding box center [1197, 328] width 132 height 21
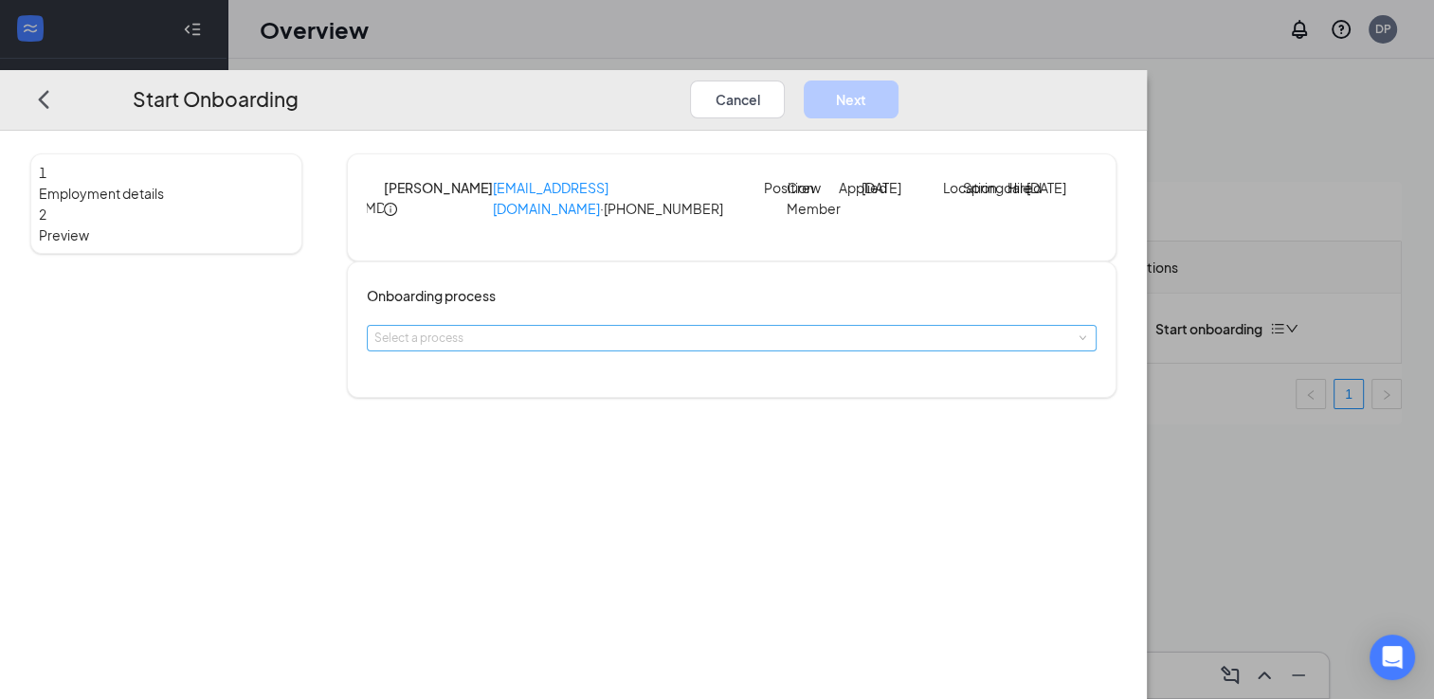
click at [789, 351] on div "Select a process" at bounding box center [731, 338] width 715 height 25
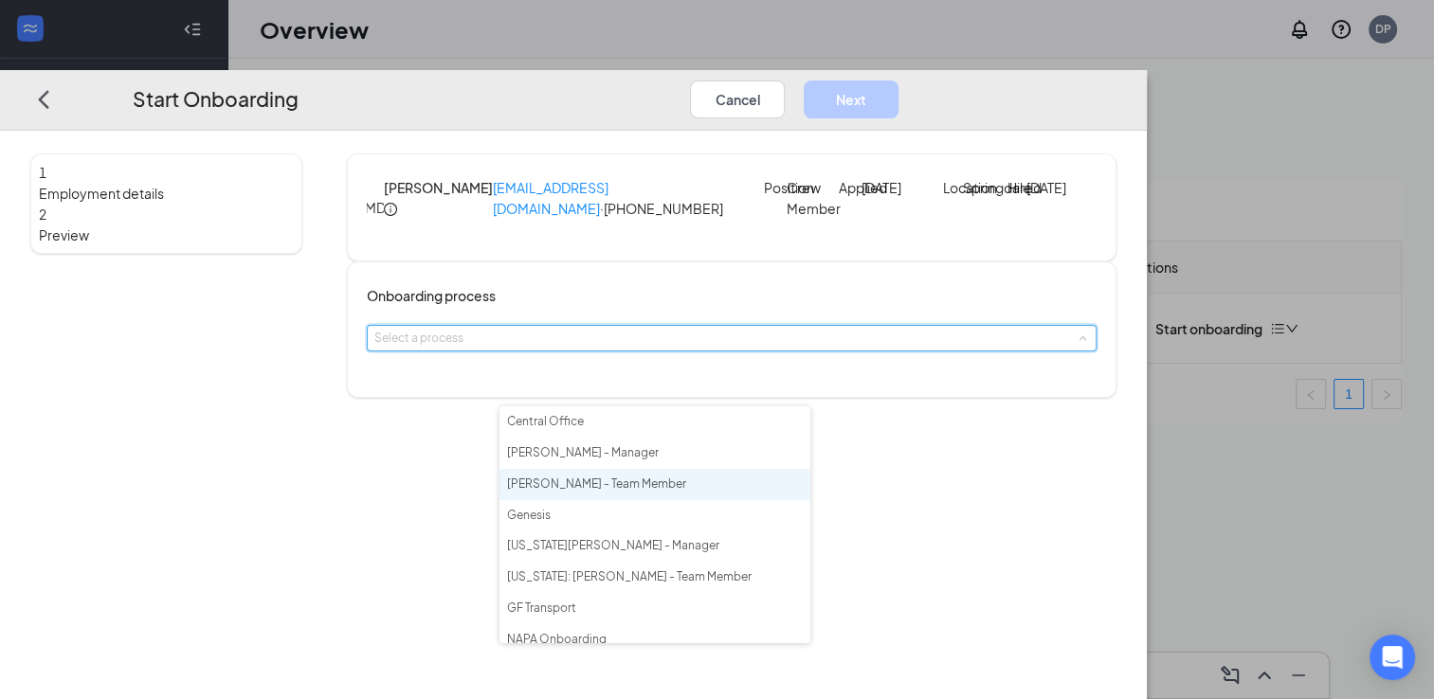
click at [657, 489] on li "[PERSON_NAME] - Team Member" at bounding box center [654, 484] width 311 height 31
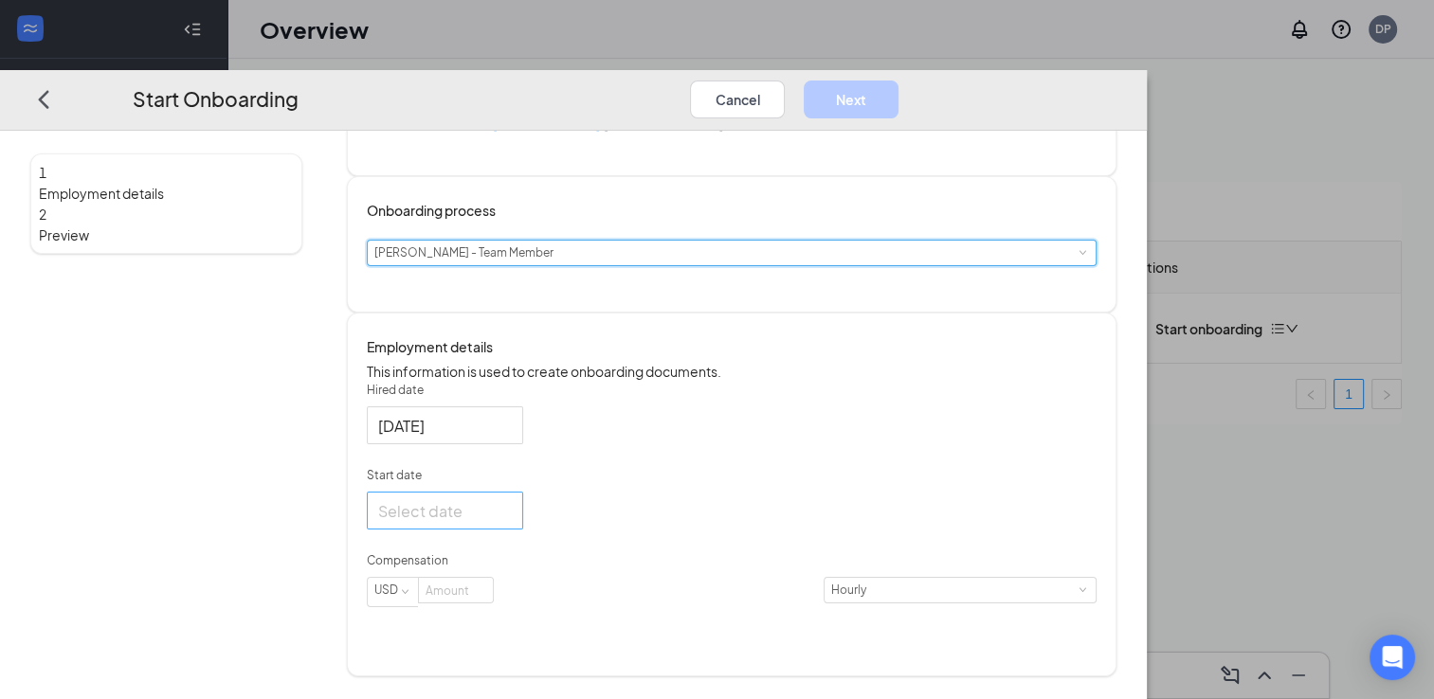
scroll to position [121, 0]
click at [512, 522] on div at bounding box center [445, 510] width 134 height 24
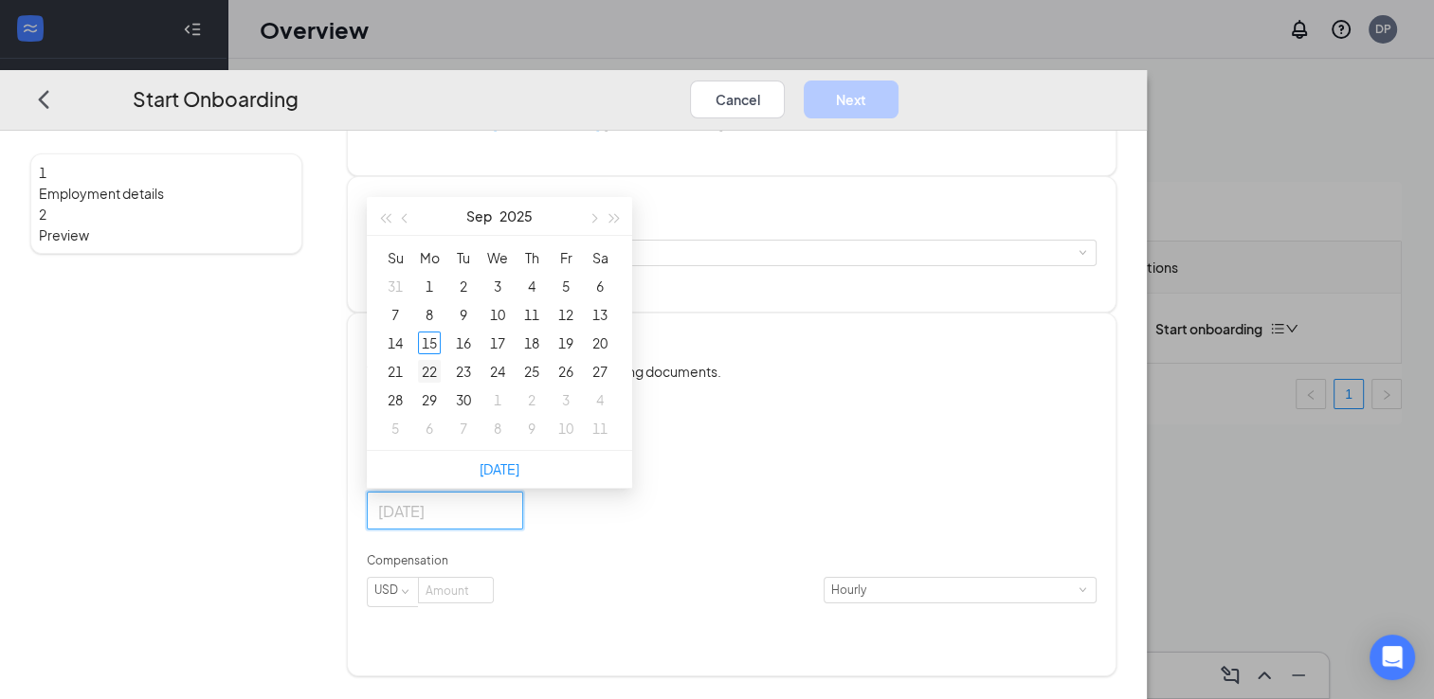
type input "[DATE]"
click at [441, 383] on div "22" at bounding box center [429, 371] width 23 height 23
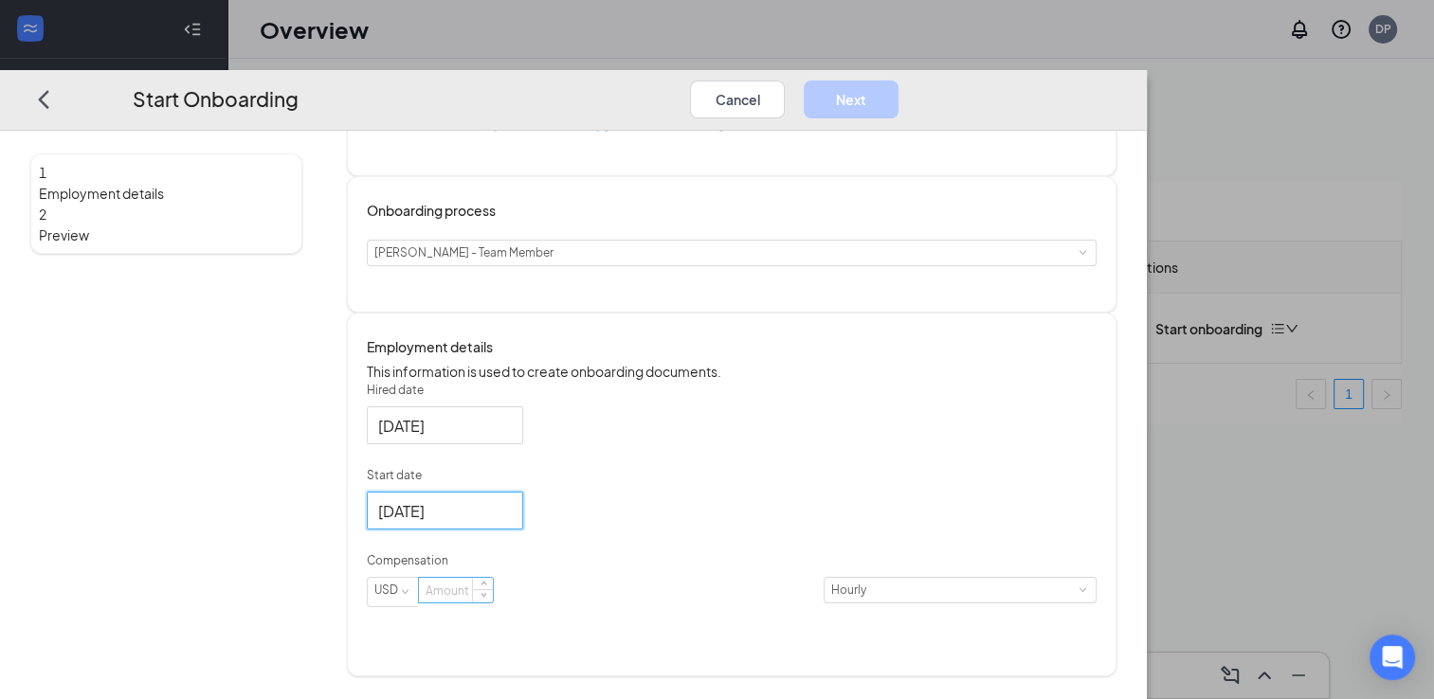
click at [493, 603] on input at bounding box center [456, 590] width 74 height 25
type input "1"
type input "10.7"
click at [898, 80] on button "Next" at bounding box center [851, 99] width 95 height 38
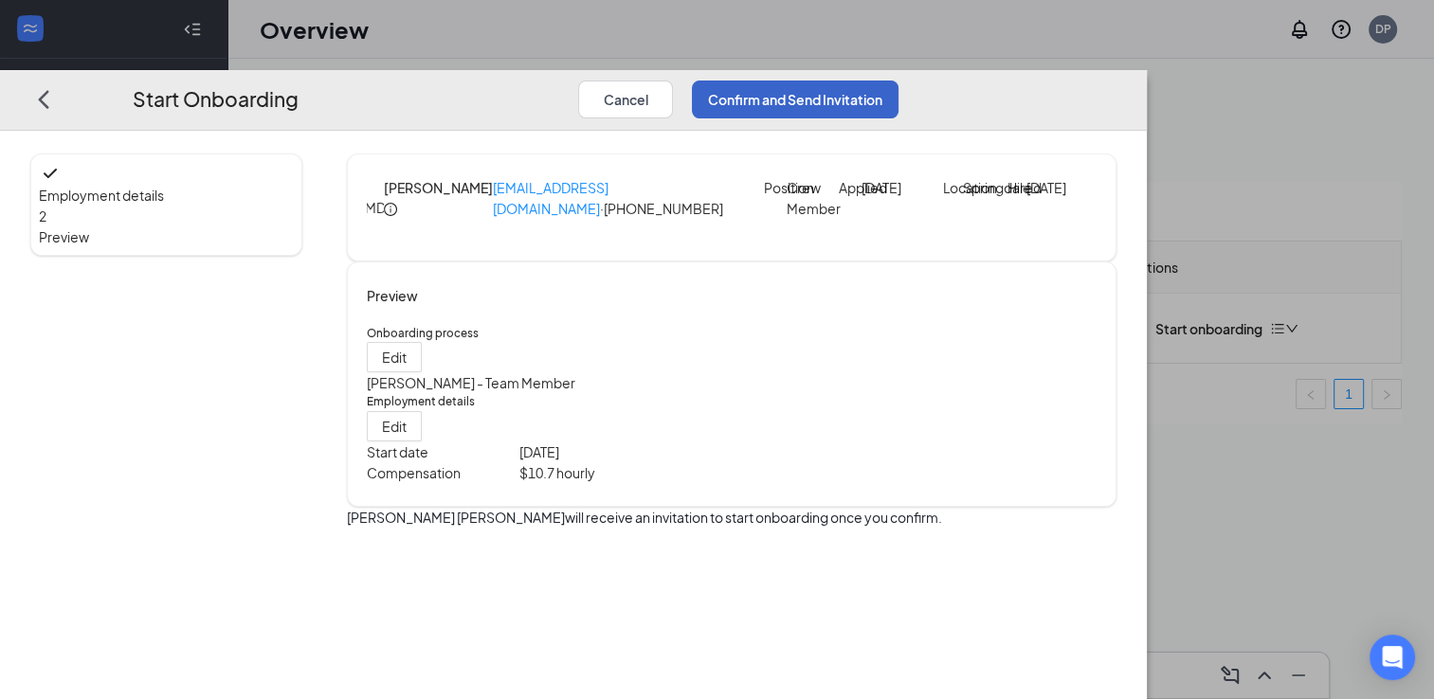
click at [898, 80] on button "Confirm and Send Invitation" at bounding box center [795, 99] width 207 height 38
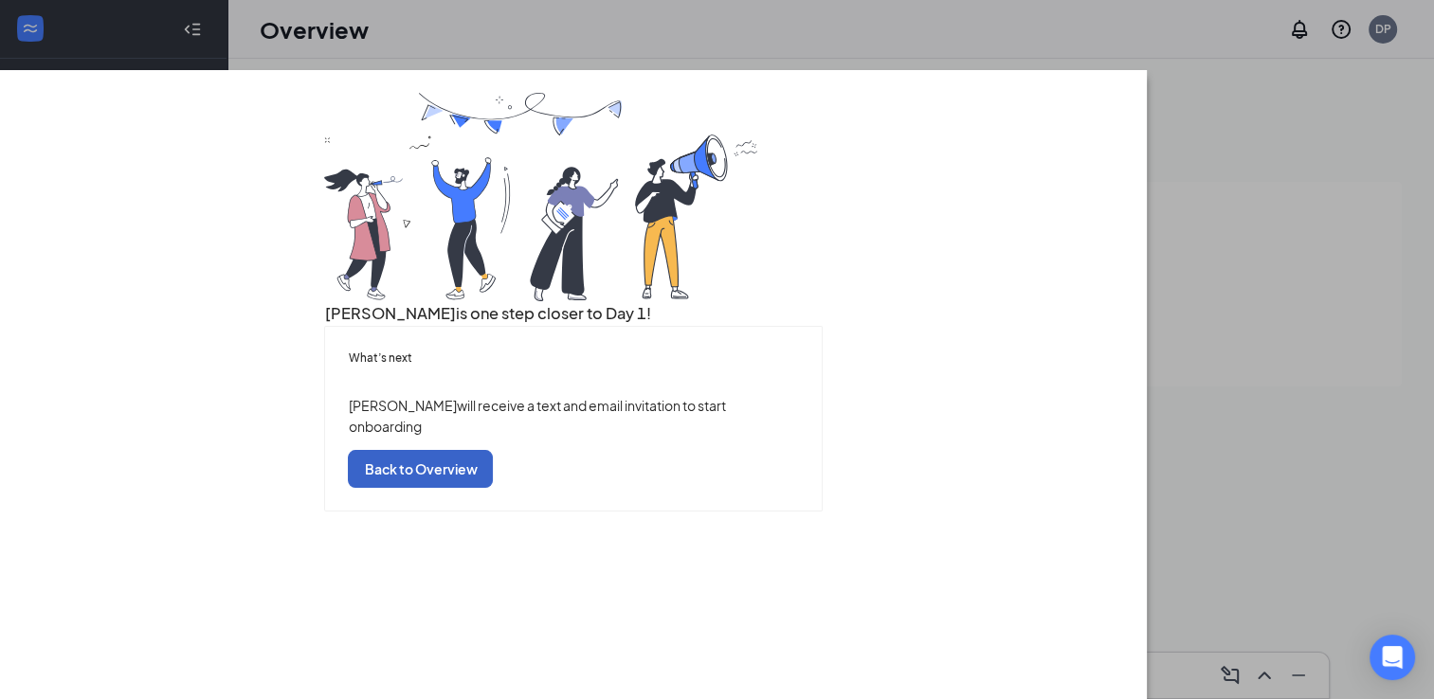
click at [493, 488] on button "Back to Overview" at bounding box center [420, 469] width 145 height 38
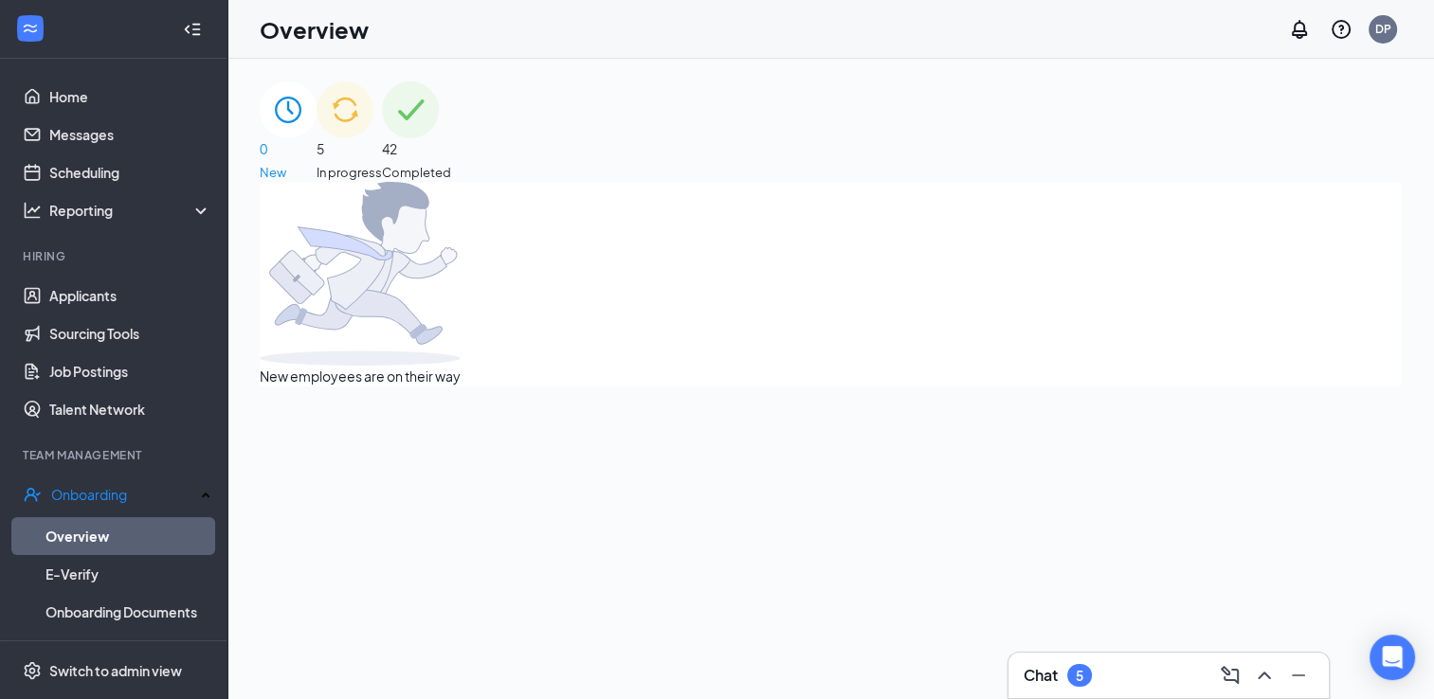
click at [382, 163] on span "In progress" at bounding box center [349, 172] width 65 height 19
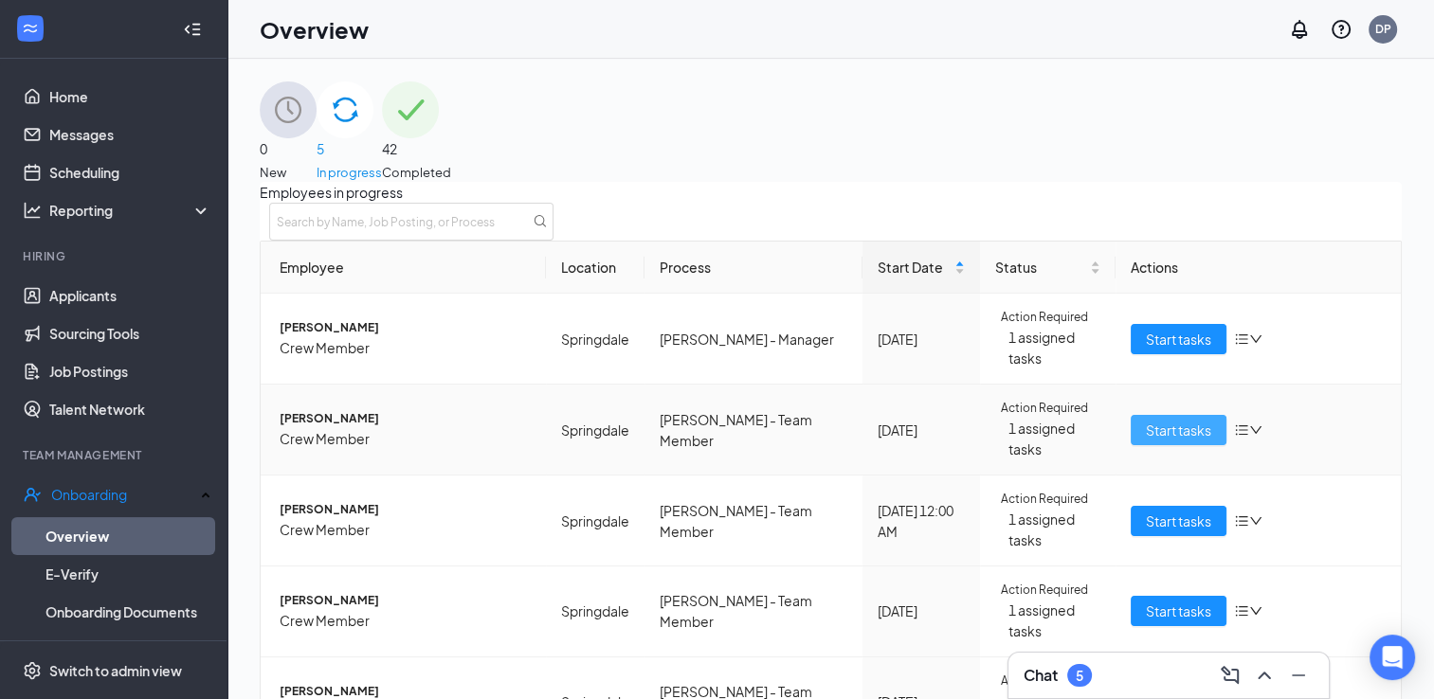
click at [1146, 420] on span "Start tasks" at bounding box center [1178, 430] width 65 height 21
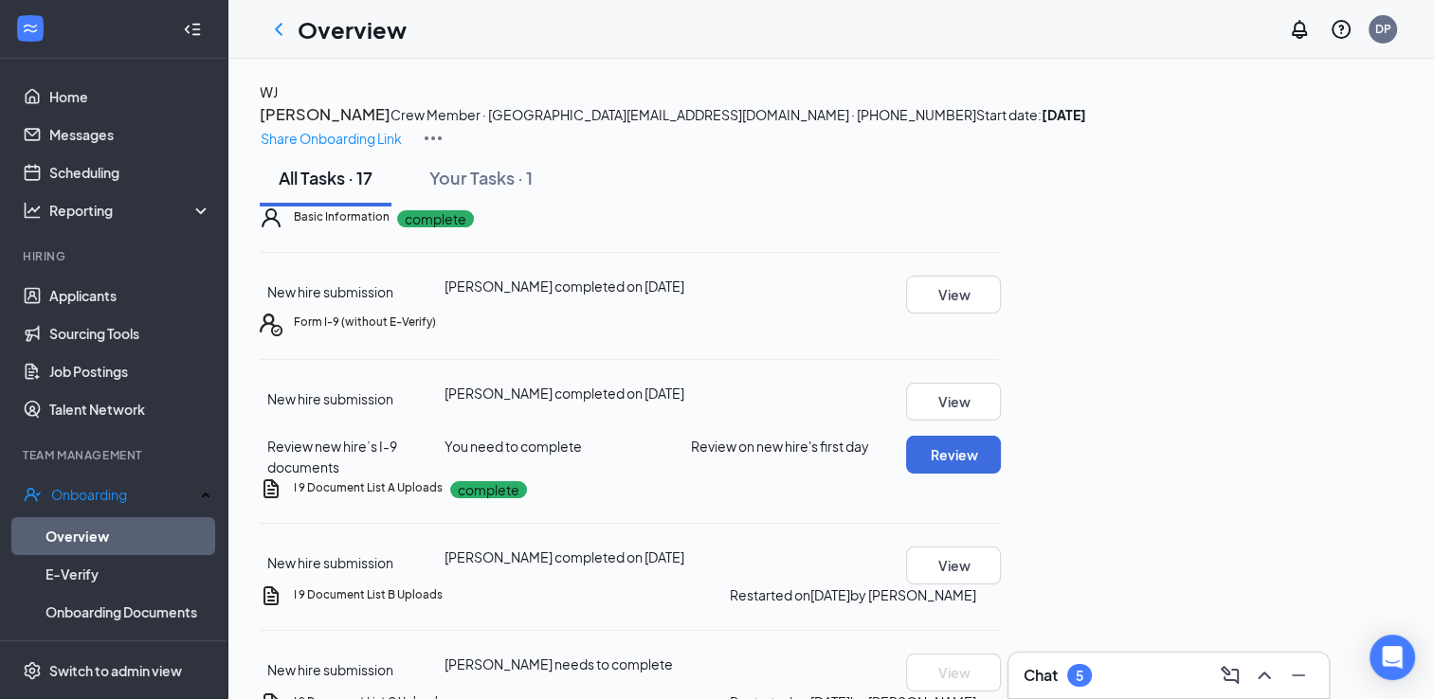
scroll to position [95, 0]
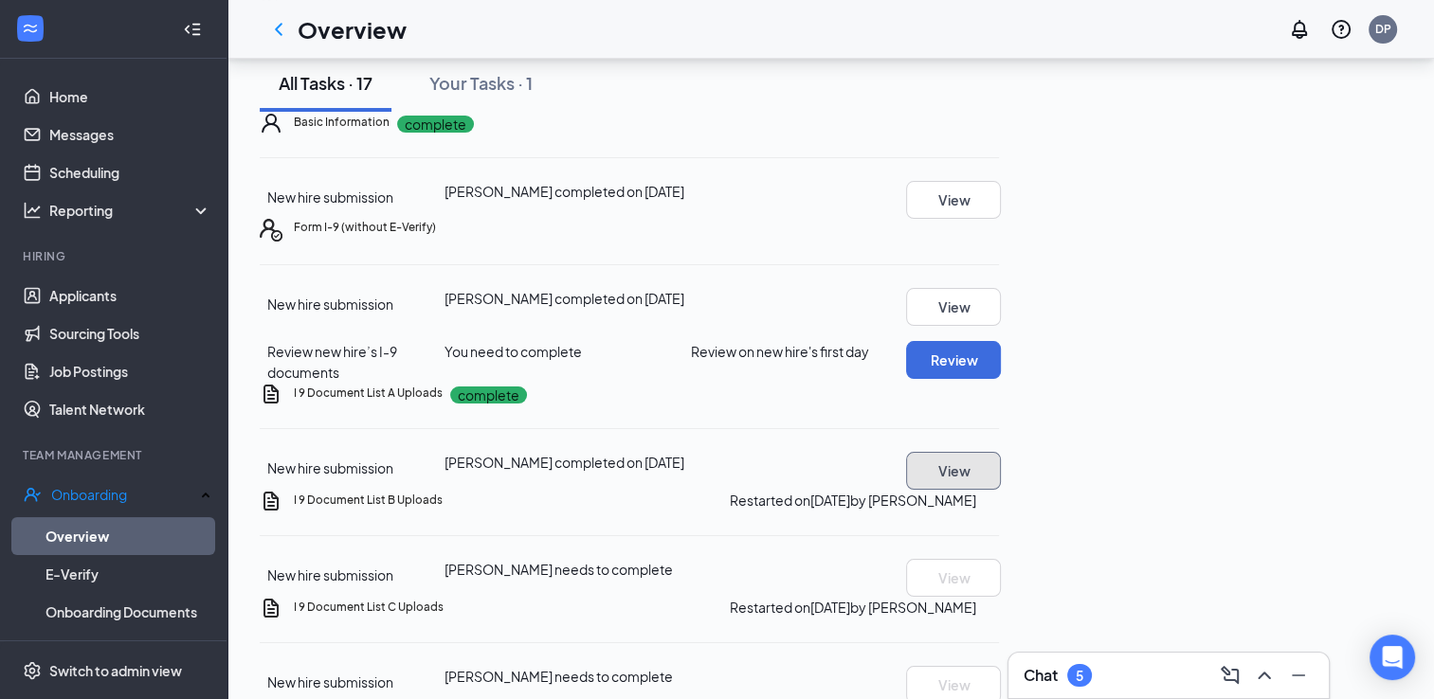
click at [1001, 452] on button "View" at bounding box center [953, 471] width 95 height 38
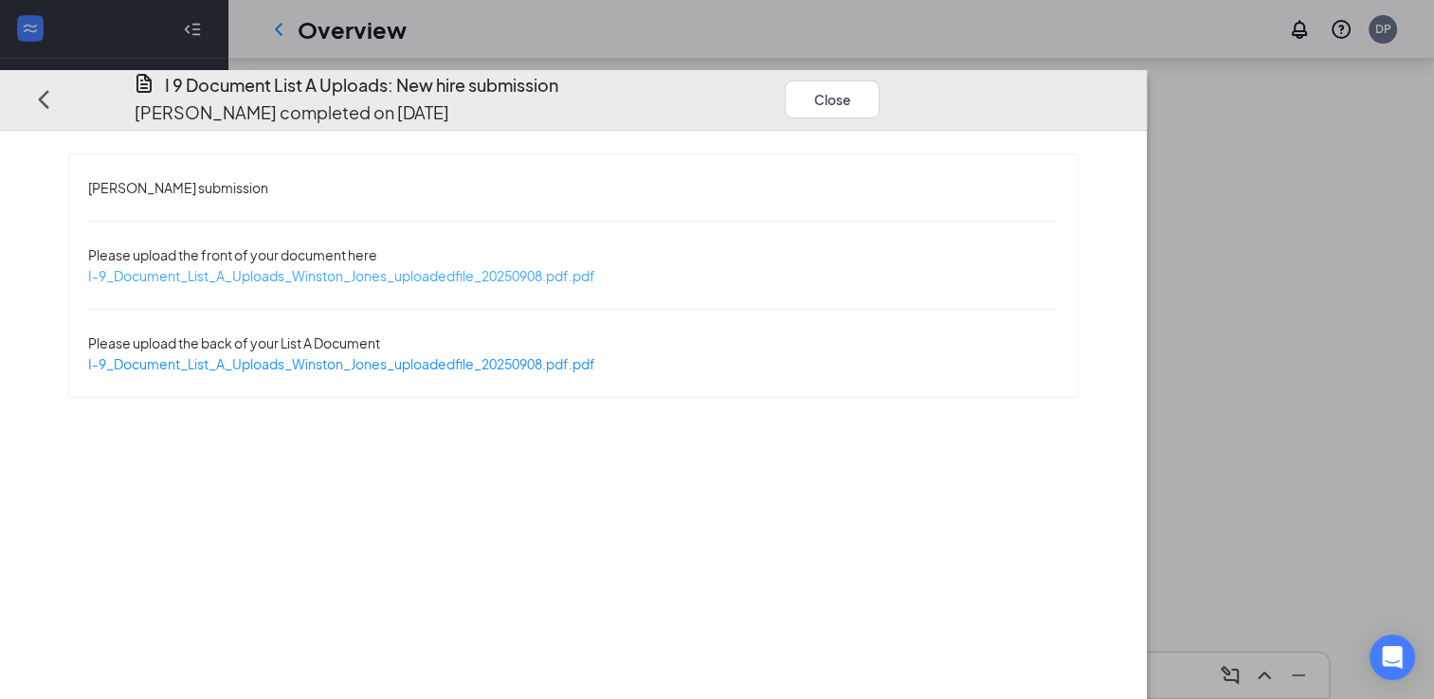
click at [570, 267] on span "I-9_Document_List_A_Uploads_Winston_Jones_uploadedfile_20250908.pdf.pdf" at bounding box center [341, 275] width 507 height 17
click at [879, 80] on button "Close" at bounding box center [832, 99] width 95 height 38
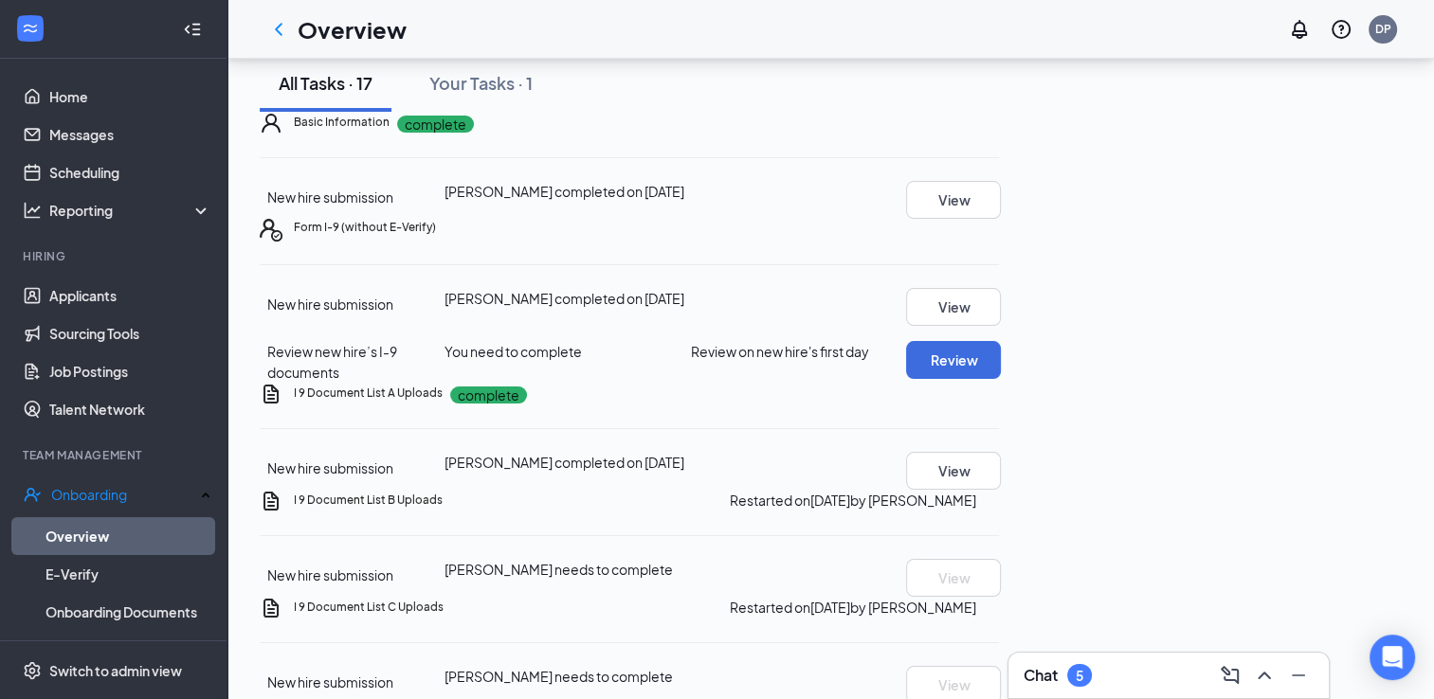
click at [1147, 688] on div "Chat 5" at bounding box center [1168, 675] width 290 height 30
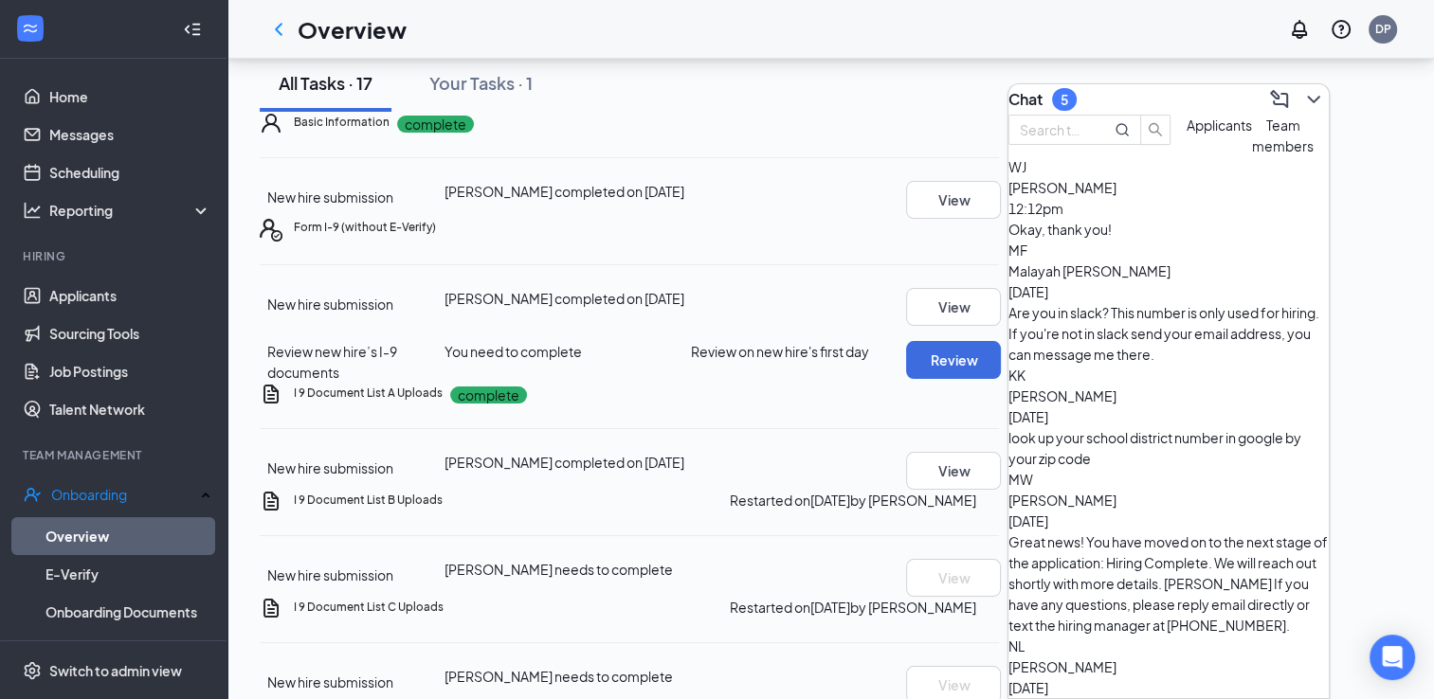
click at [1149, 240] on div "Okay, thank you!" at bounding box center [1168, 229] width 320 height 21
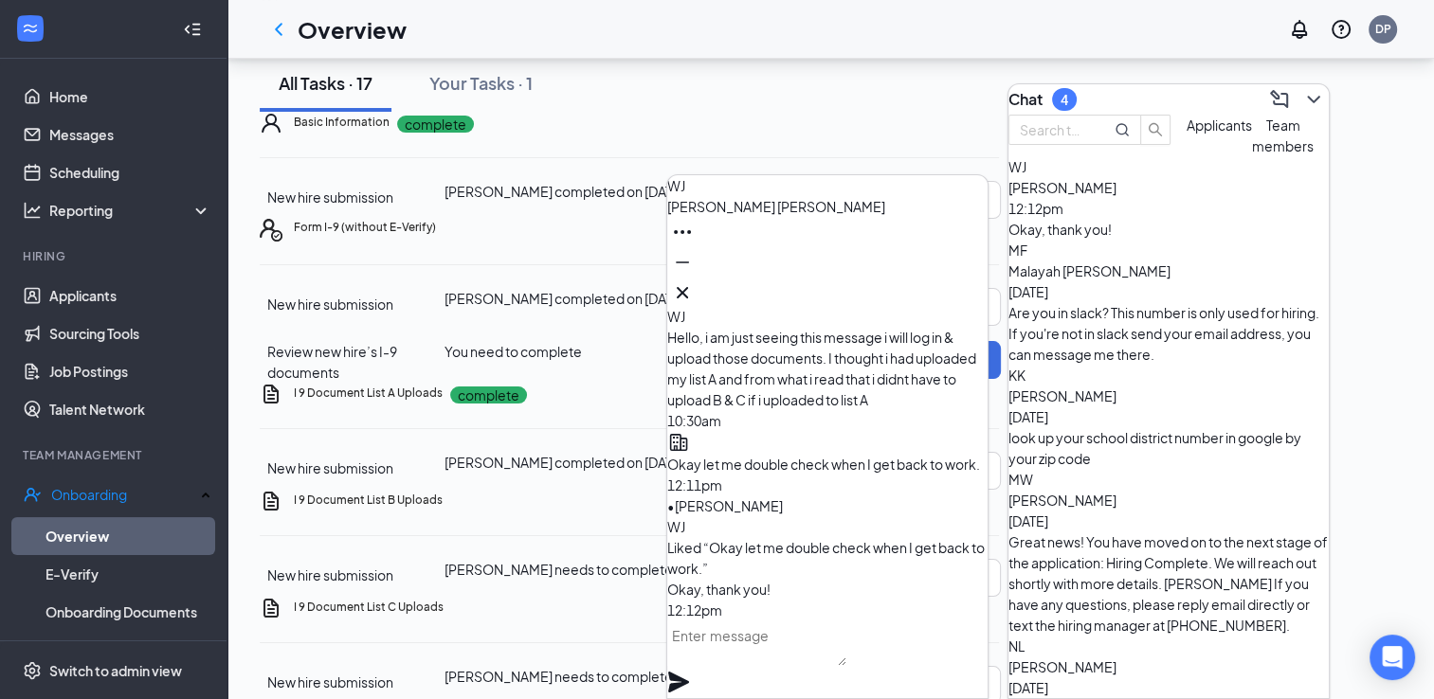
click at [774, 666] on textarea at bounding box center [756, 643] width 179 height 45
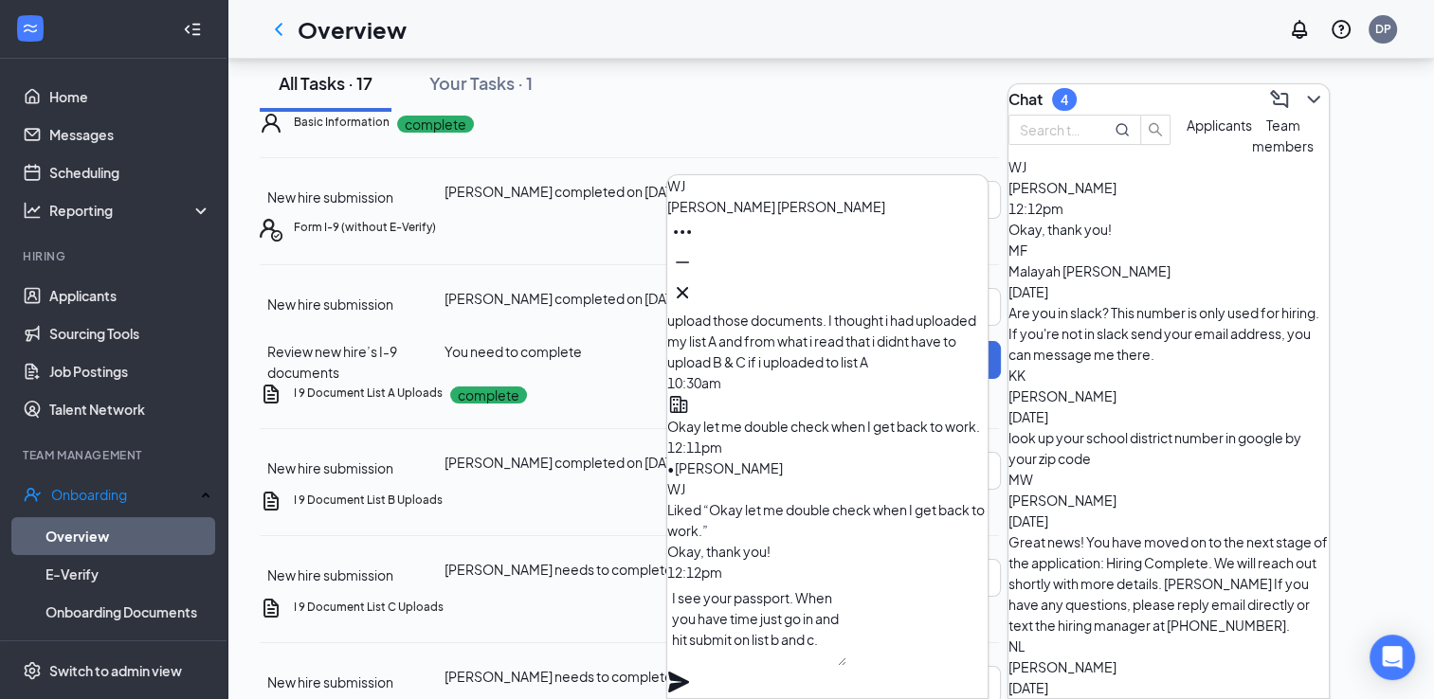
type textarea "I see your passport. When you have time just go in and hit submit on list b and…"
click at [689, 672] on icon "Plane" at bounding box center [678, 682] width 21 height 21
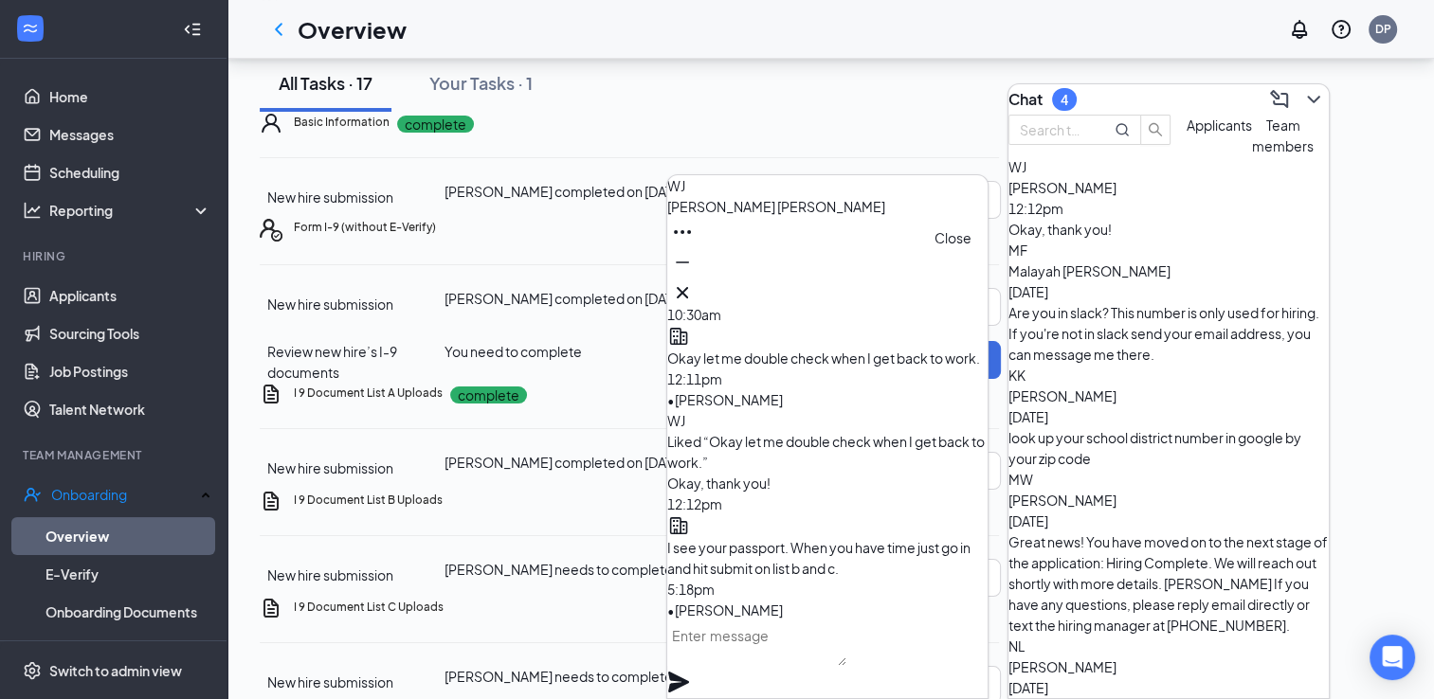
click at [694, 294] on icon "Cross" at bounding box center [682, 292] width 23 height 23
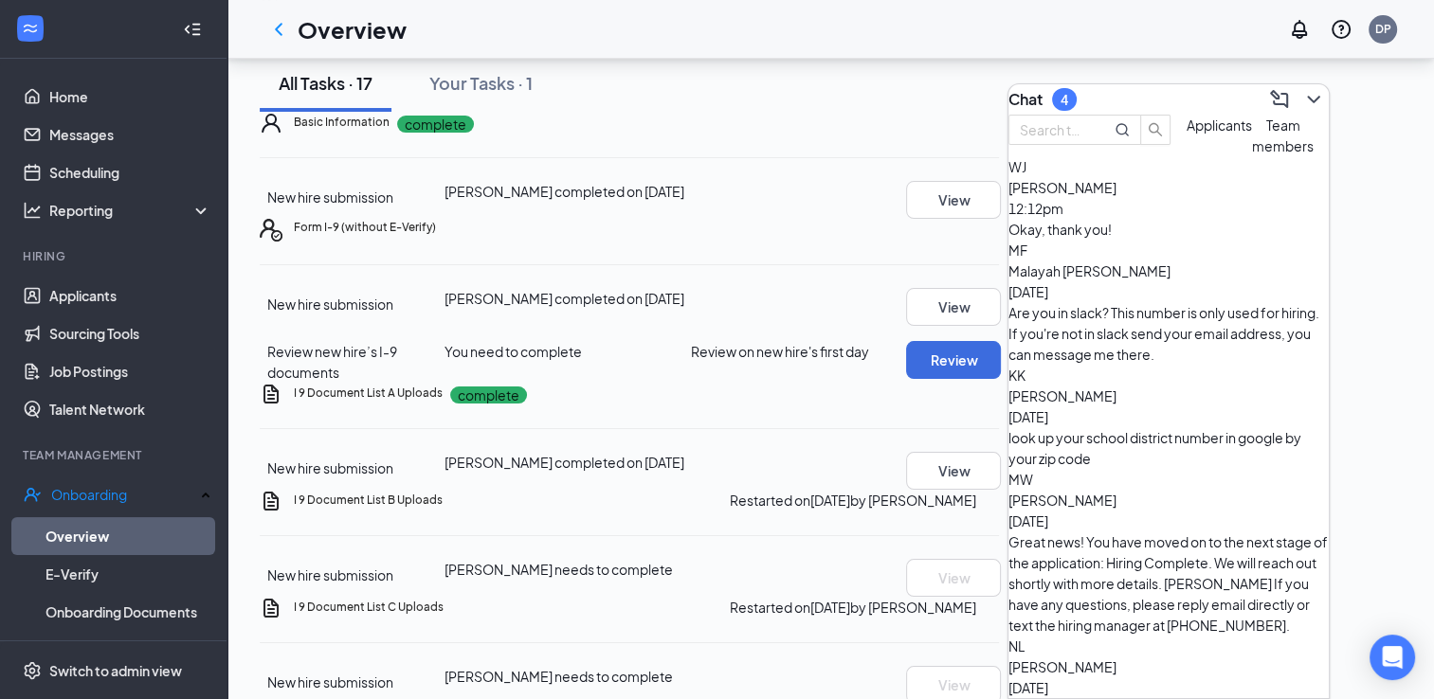
click at [1068, 95] on div "4" at bounding box center [1064, 100] width 8 height 16
